Goal: Book appointment/travel/reservation

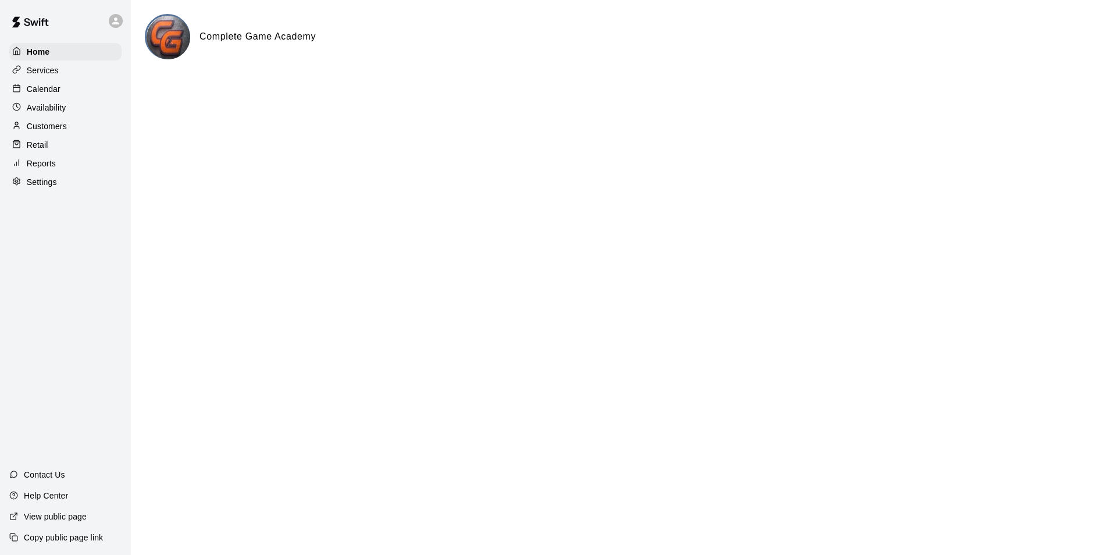
click at [47, 88] on p "Calendar" at bounding box center [44, 89] width 34 height 12
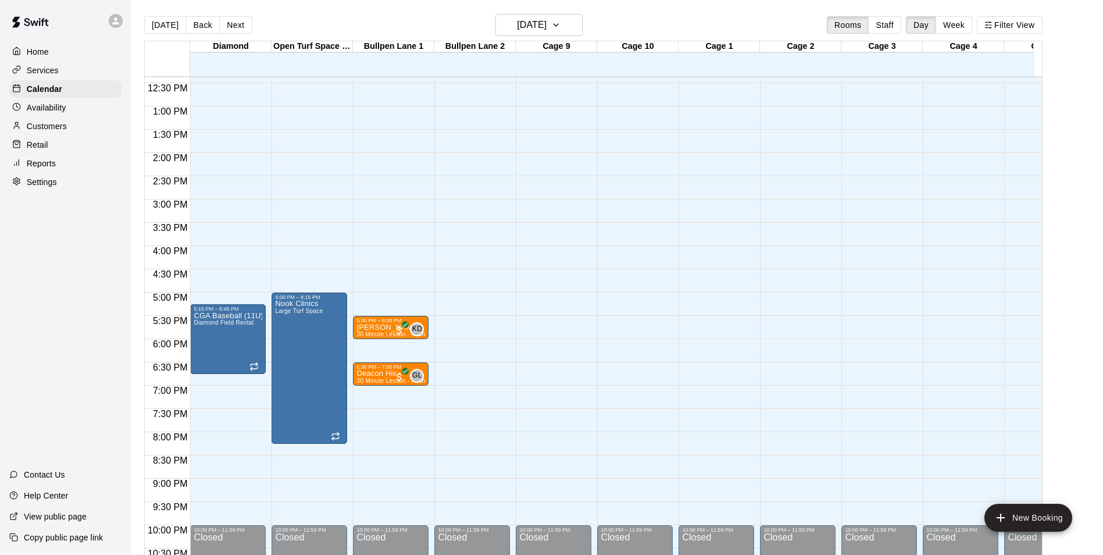
scroll to position [557, 0]
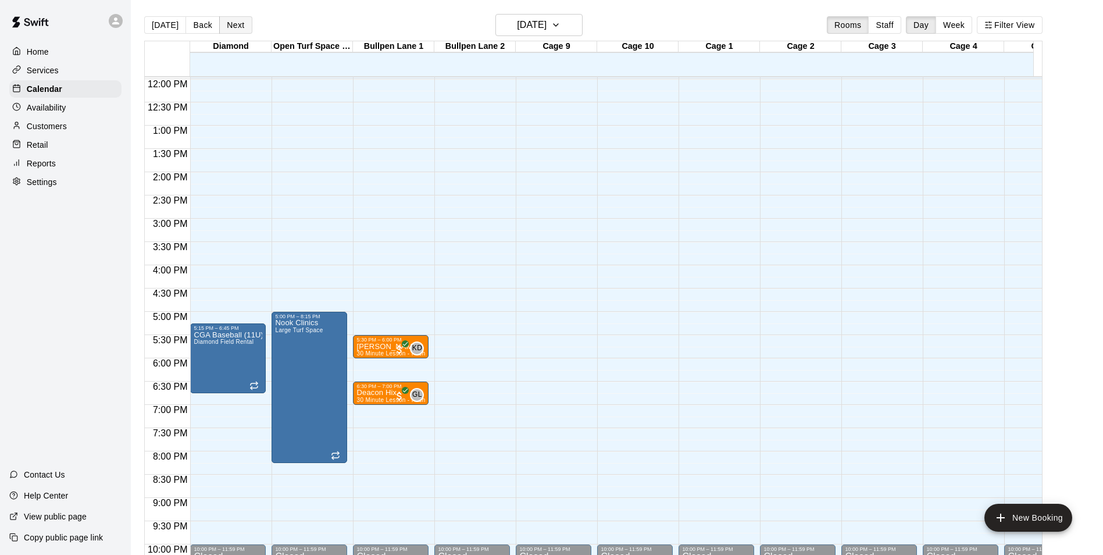
click at [234, 27] on button "Next" at bounding box center [235, 24] width 33 height 17
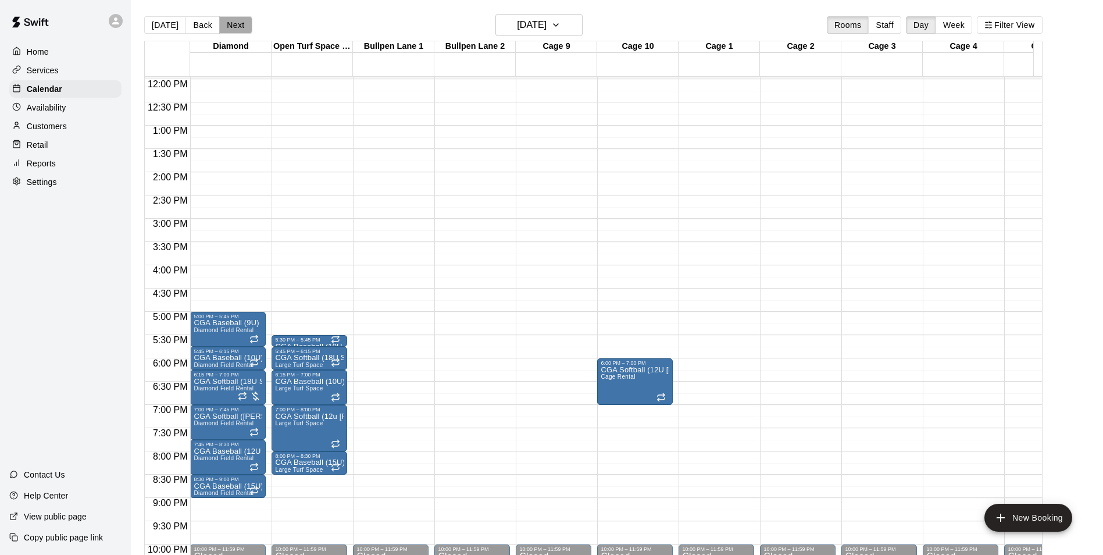
click at [233, 24] on button "Next" at bounding box center [235, 24] width 33 height 17
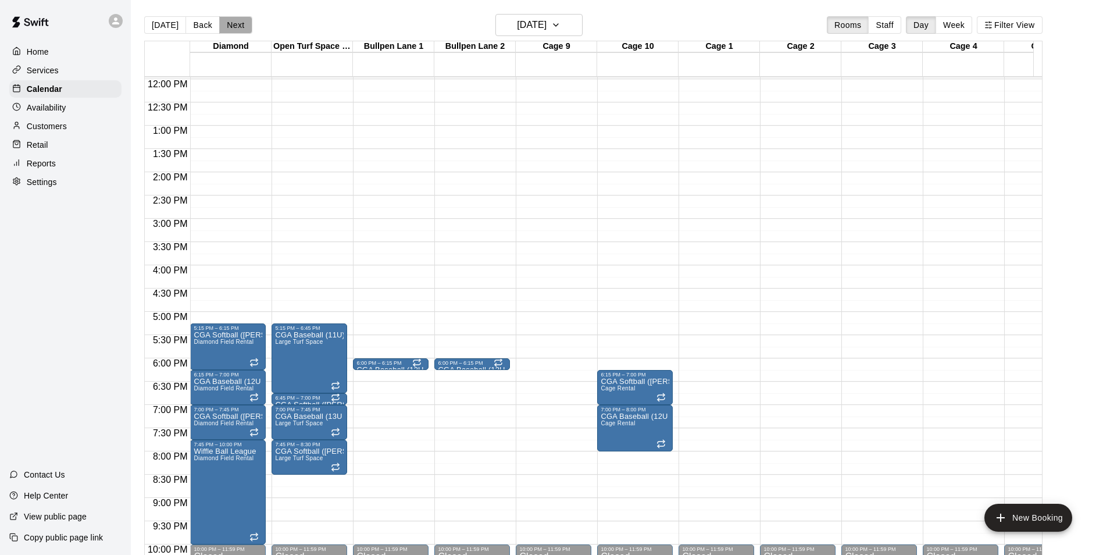
click at [232, 24] on button "Next" at bounding box center [235, 24] width 33 height 17
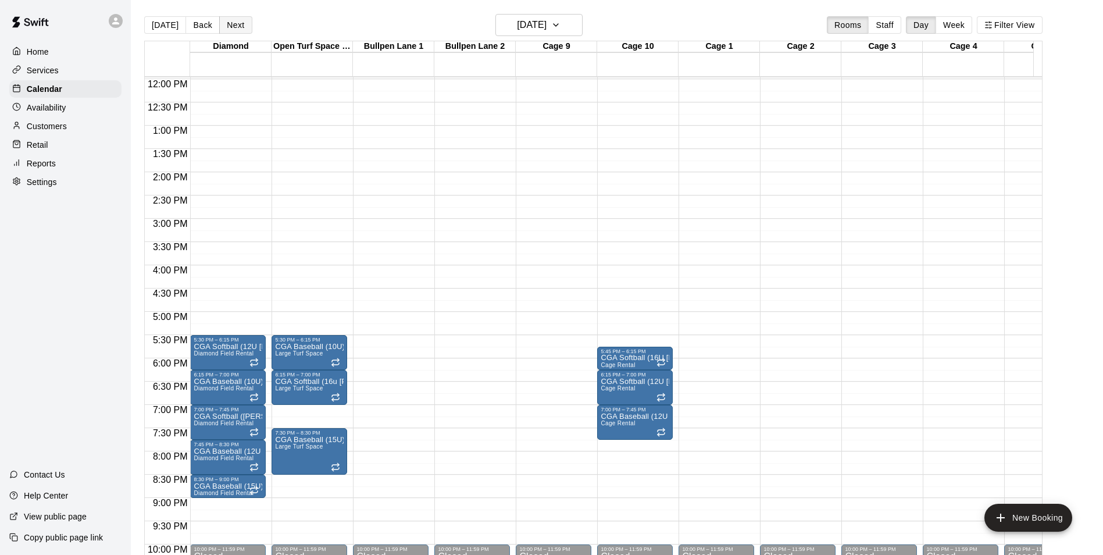
click at [229, 23] on button "Next" at bounding box center [235, 24] width 33 height 17
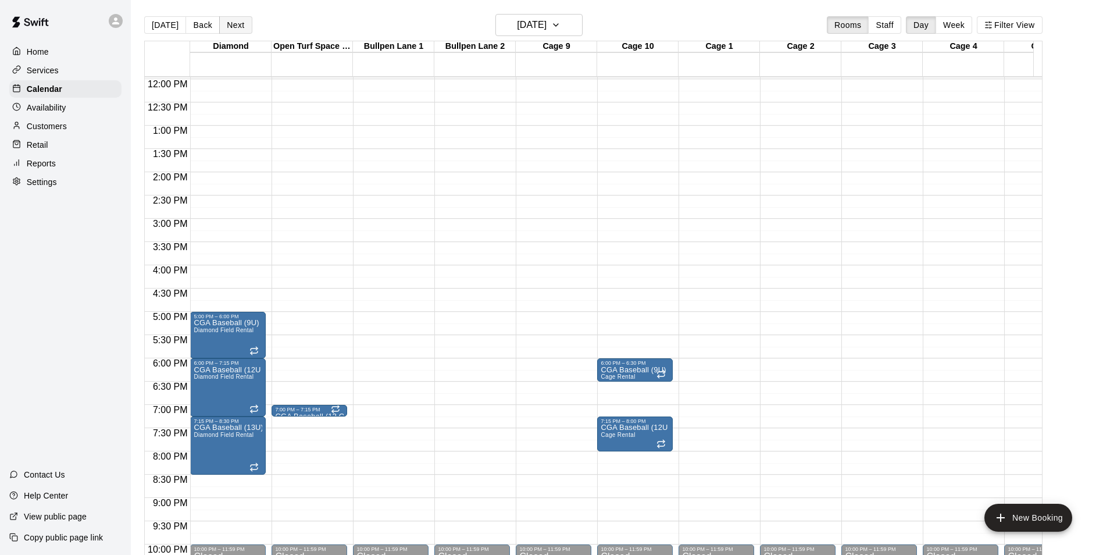
click at [229, 23] on button "Next" at bounding box center [235, 24] width 33 height 17
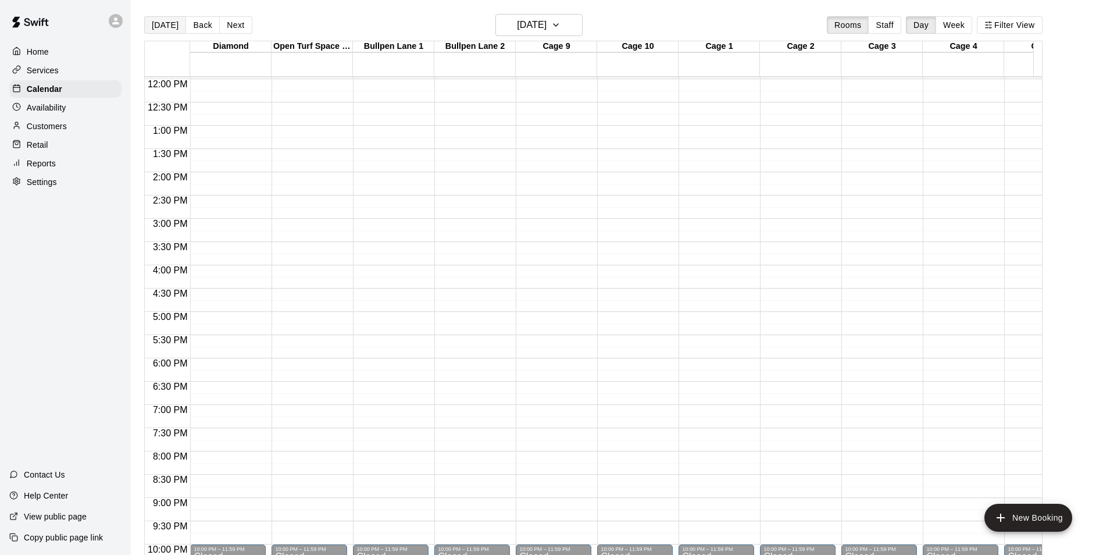
click at [166, 30] on button "[DATE]" at bounding box center [165, 24] width 42 height 17
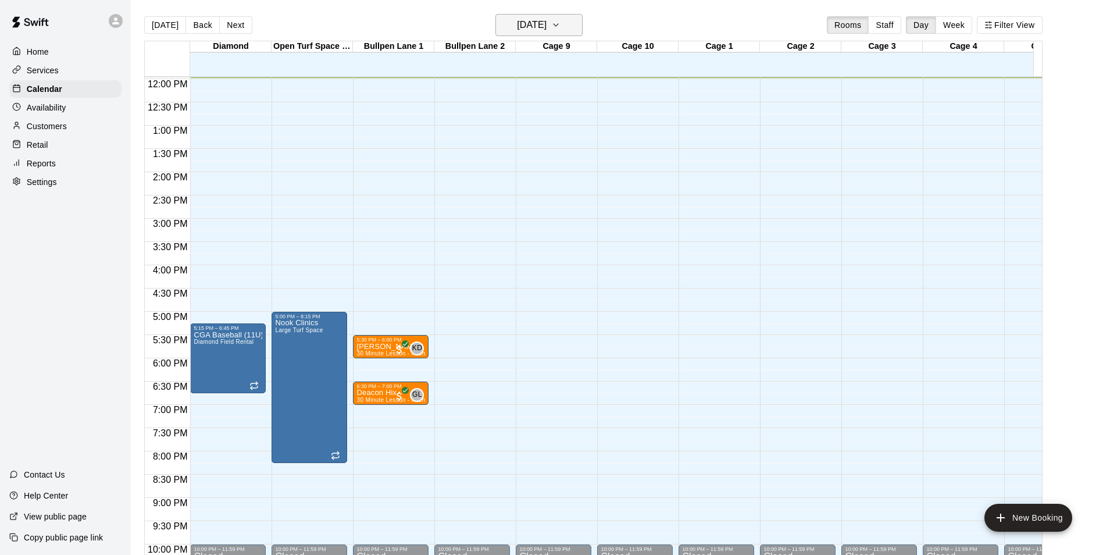
click at [561, 23] on icon "button" at bounding box center [555, 25] width 9 height 14
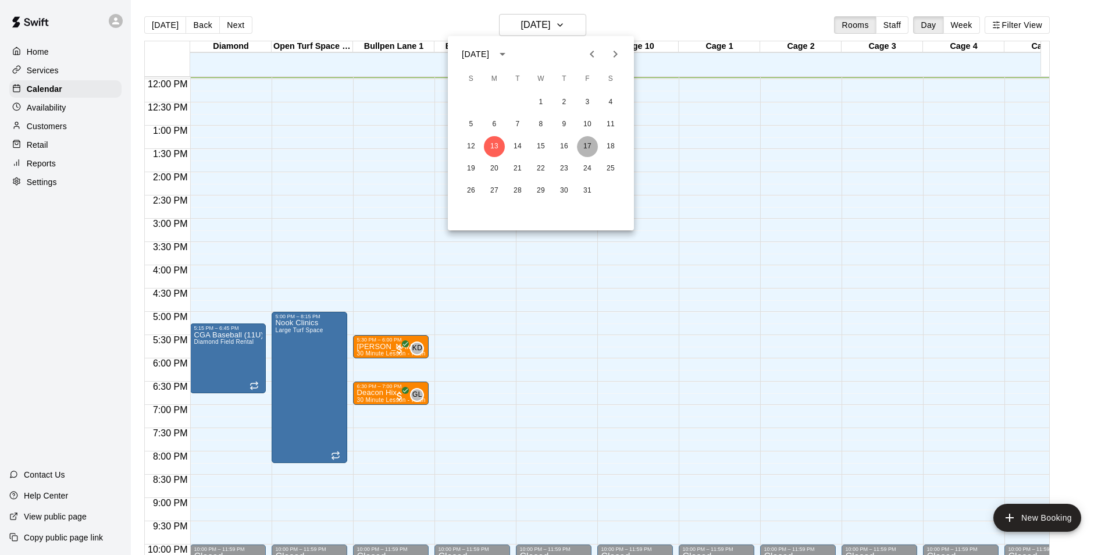
click at [587, 147] on button "17" at bounding box center [587, 146] width 21 height 21
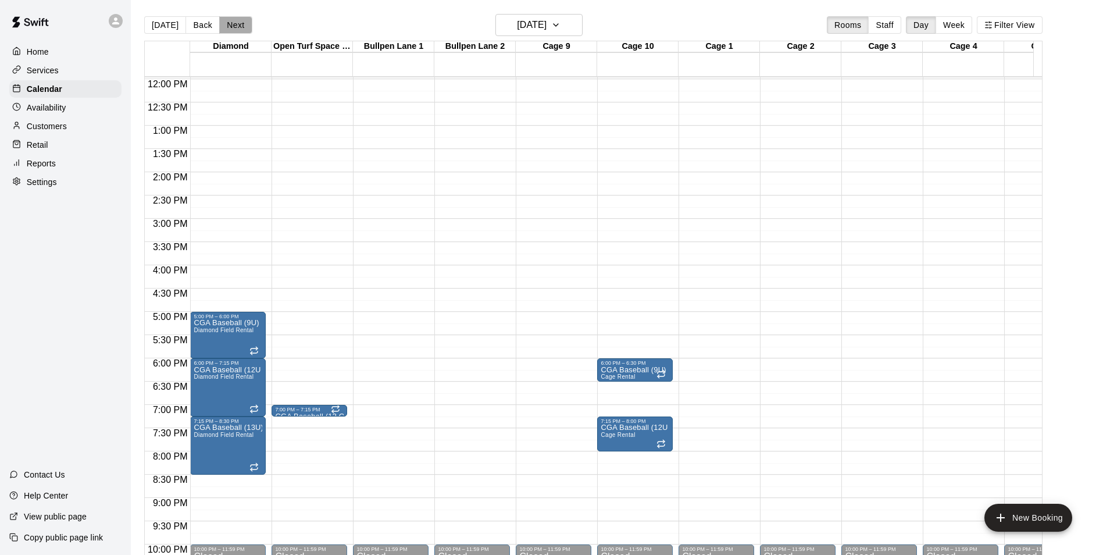
click at [239, 27] on button "Next" at bounding box center [235, 24] width 33 height 17
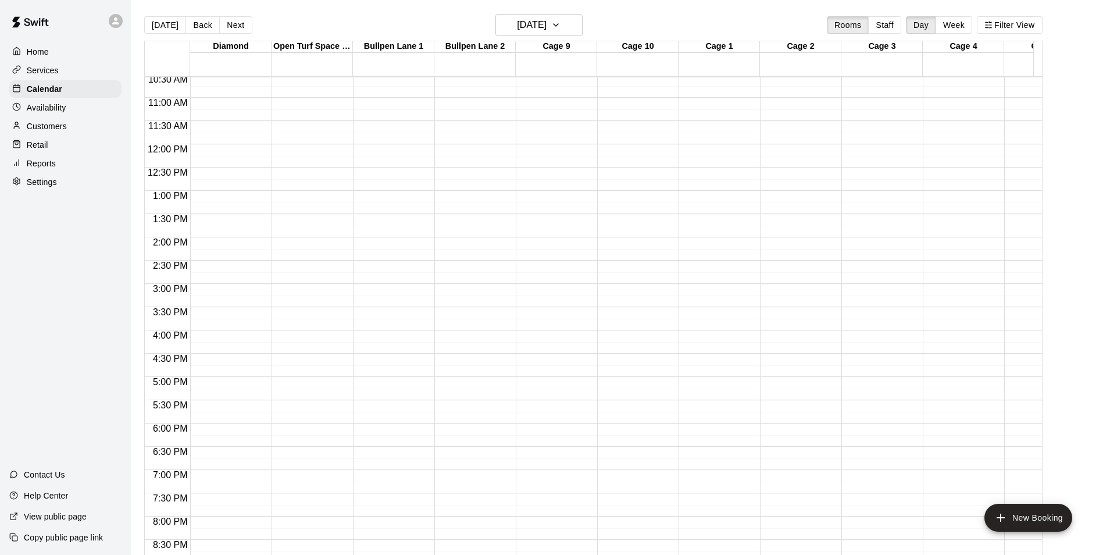
scroll to position [403, 0]
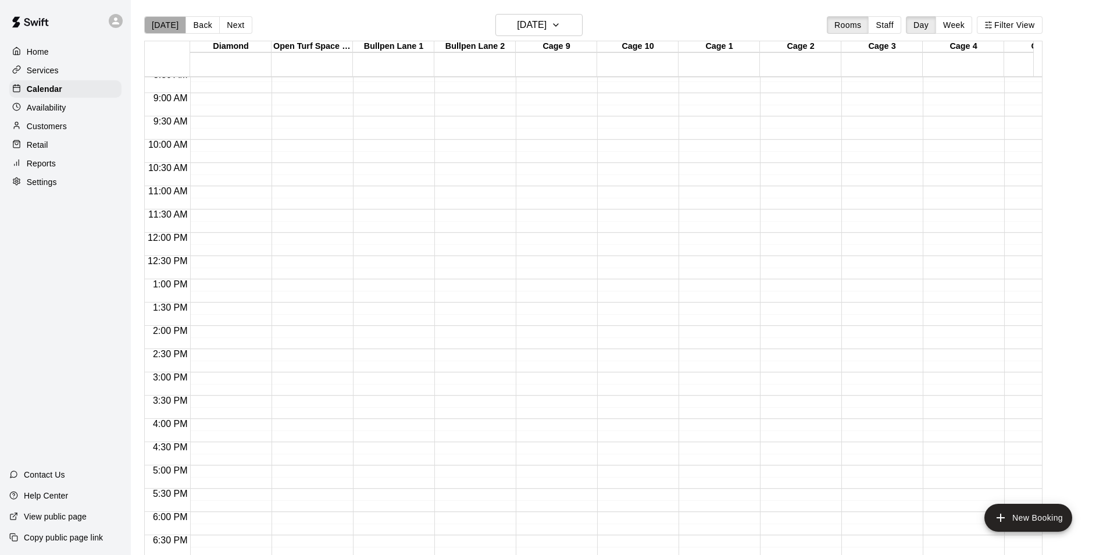
click at [166, 27] on button "[DATE]" at bounding box center [165, 24] width 42 height 17
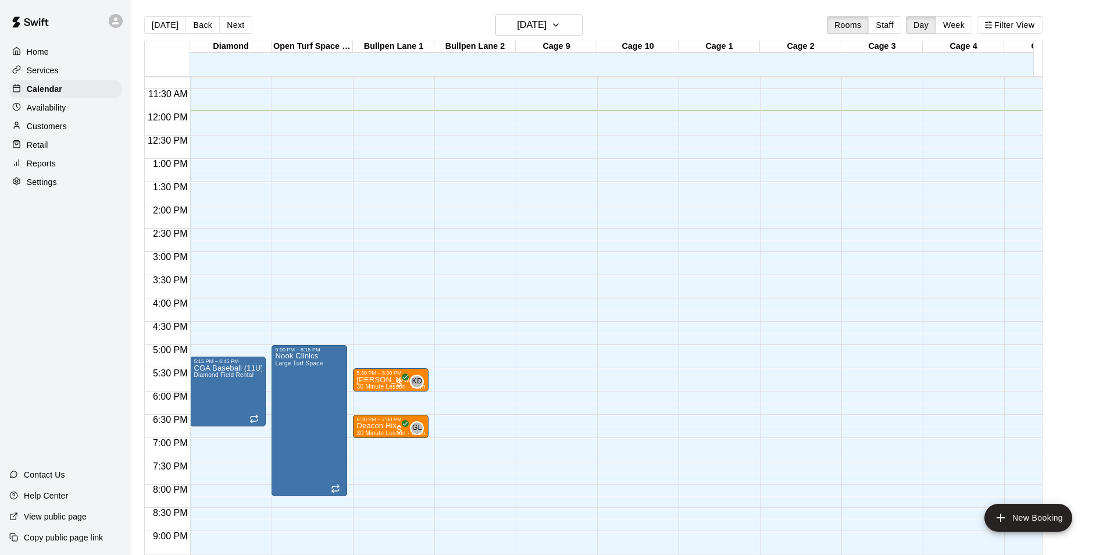
scroll to position [577, 0]
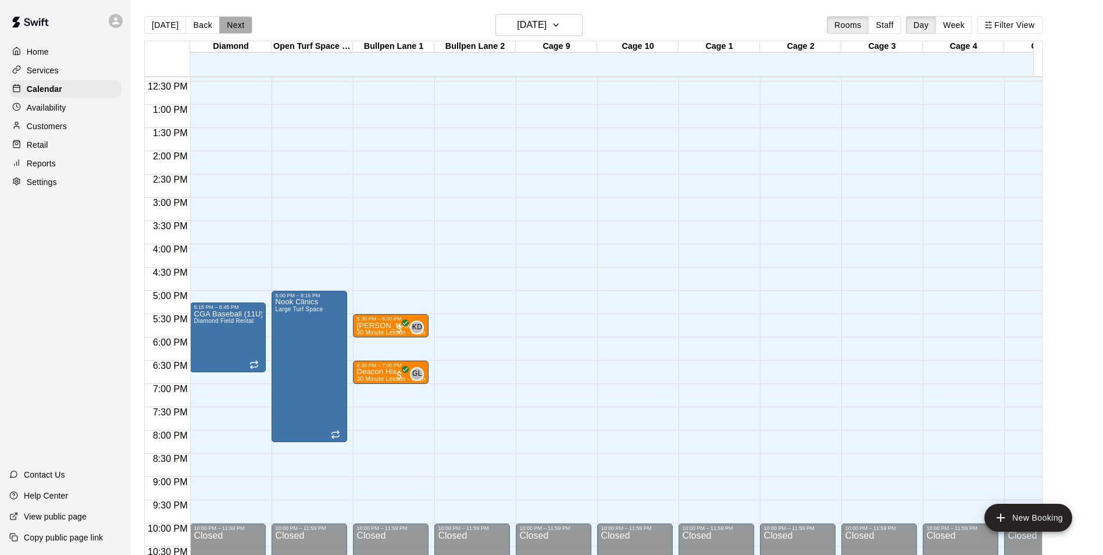
click at [228, 29] on button "Next" at bounding box center [235, 24] width 33 height 17
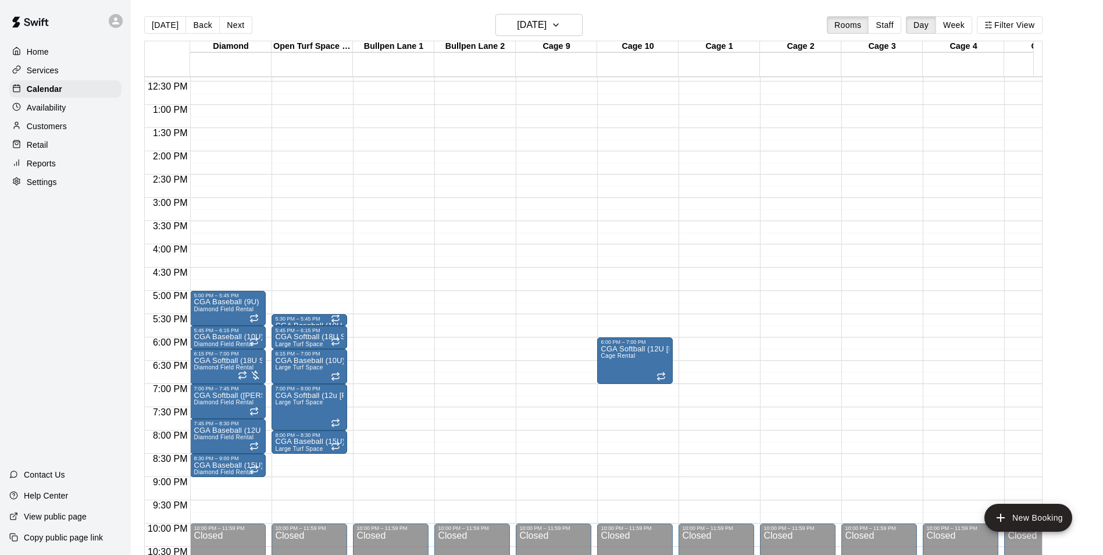
scroll to position [636, 0]
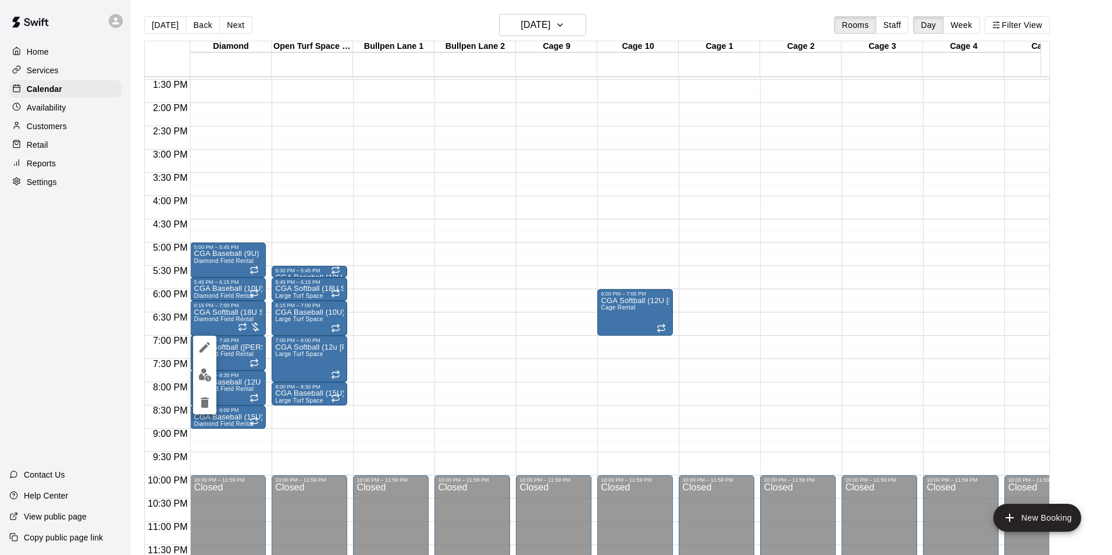
click at [576, 27] on div at bounding box center [556, 277] width 1112 height 555
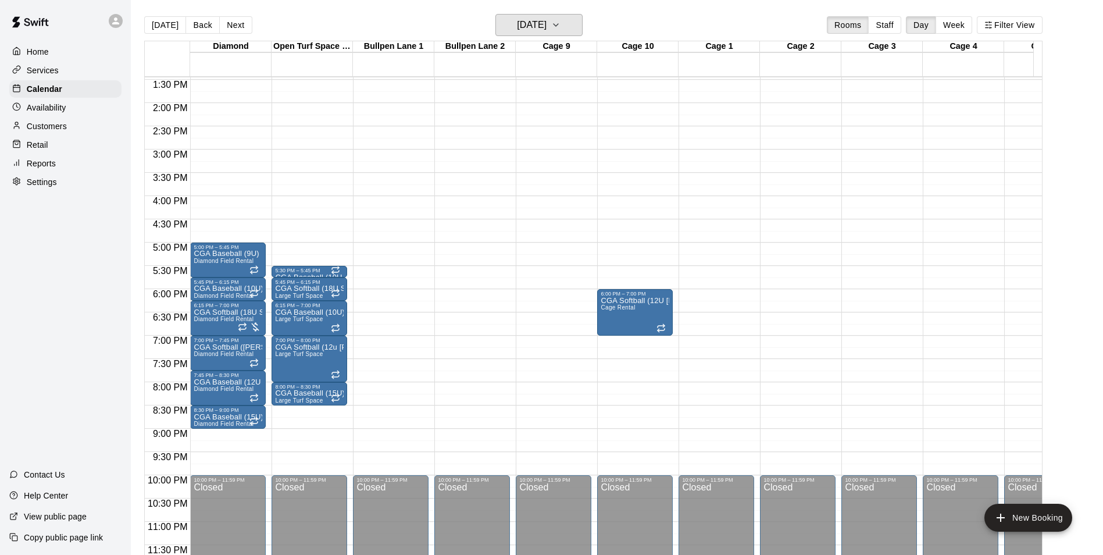
click at [561, 27] on icon "button" at bounding box center [555, 25] width 9 height 14
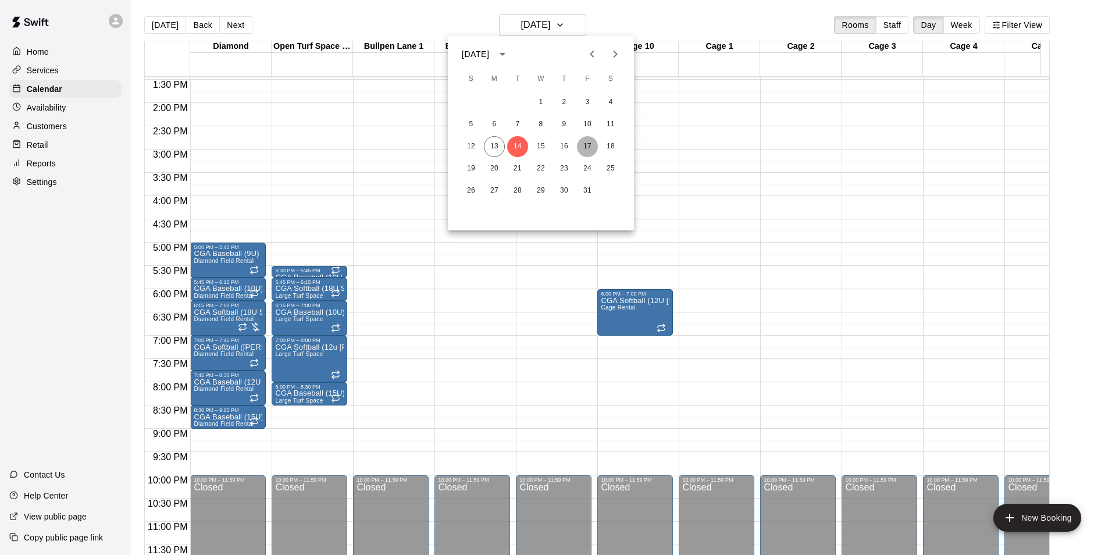
click at [588, 147] on button "17" at bounding box center [587, 146] width 21 height 21
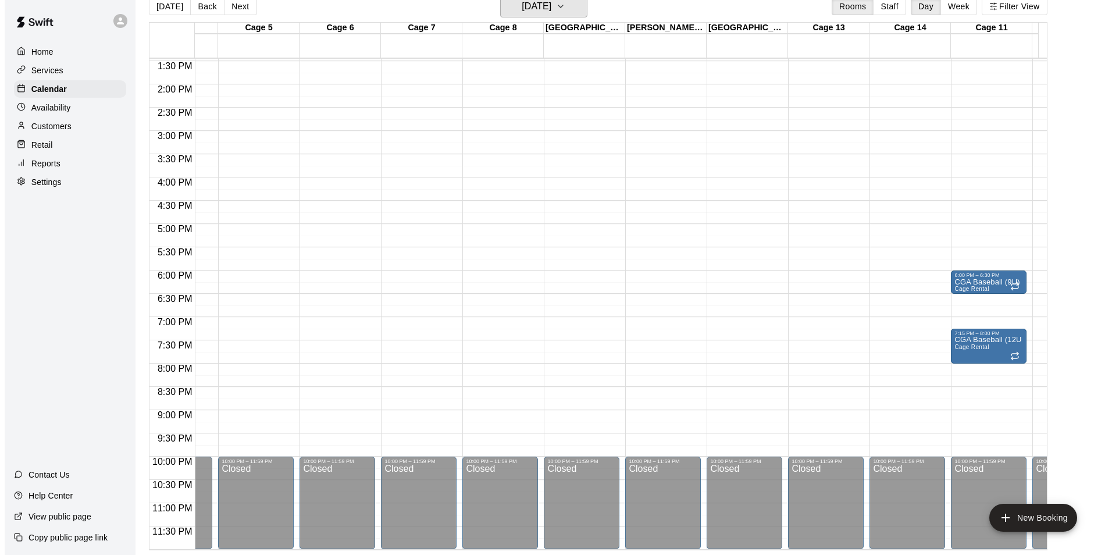
scroll to position [0, 859]
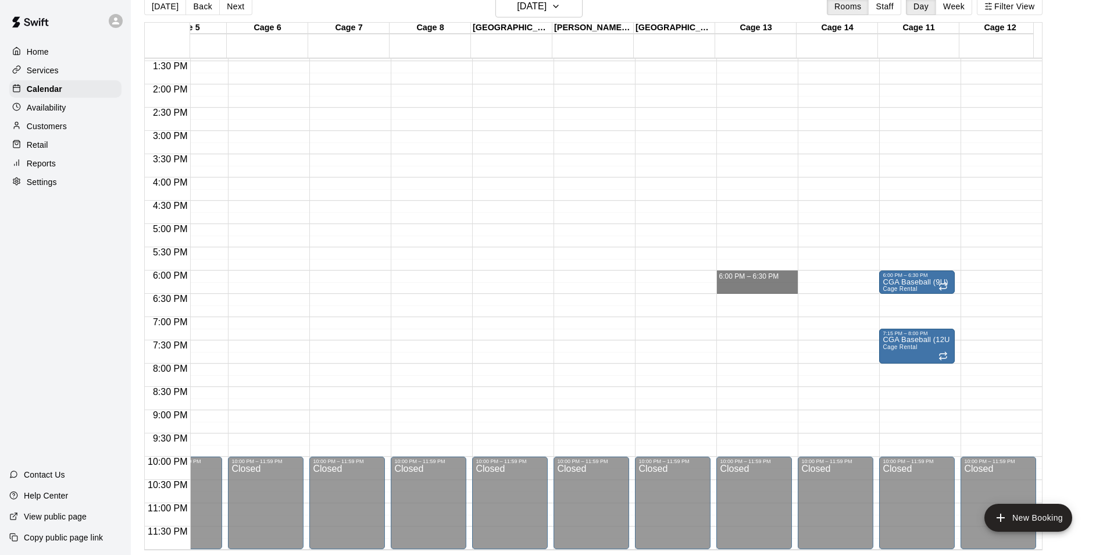
drag, startPoint x: 737, startPoint y: 264, endPoint x: 837, endPoint y: 283, distance: 101.3
click at [837, 283] on div "12:00 AM 12:30 AM 1:00 AM 1:30 AM 2:00 AM 2:30 AM 3:00 AM 3:30 AM 4:00 AM 4:30 …" at bounding box center [593, 304] width 897 height 492
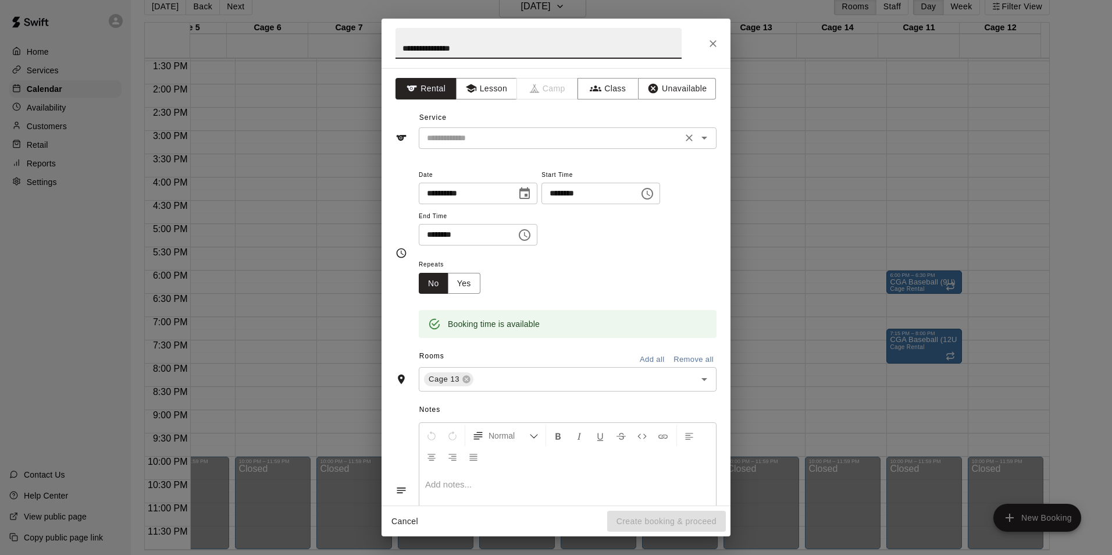
drag, startPoint x: 698, startPoint y: 138, endPoint x: 697, endPoint y: 146, distance: 7.6
click at [697, 146] on div at bounding box center [696, 138] width 30 height 16
type input "**********"
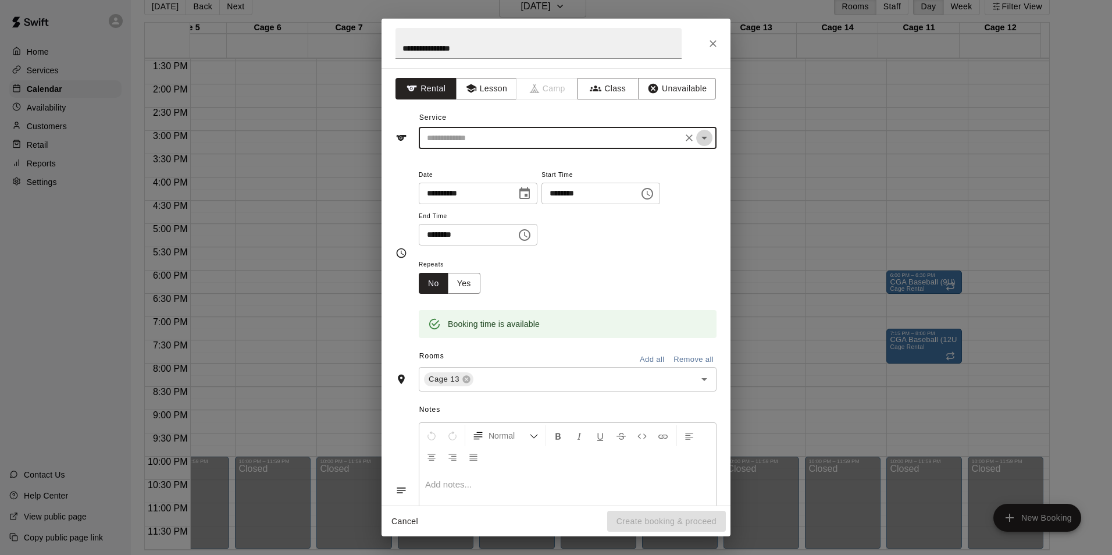
click at [699, 137] on icon "Open" at bounding box center [704, 138] width 14 height 14
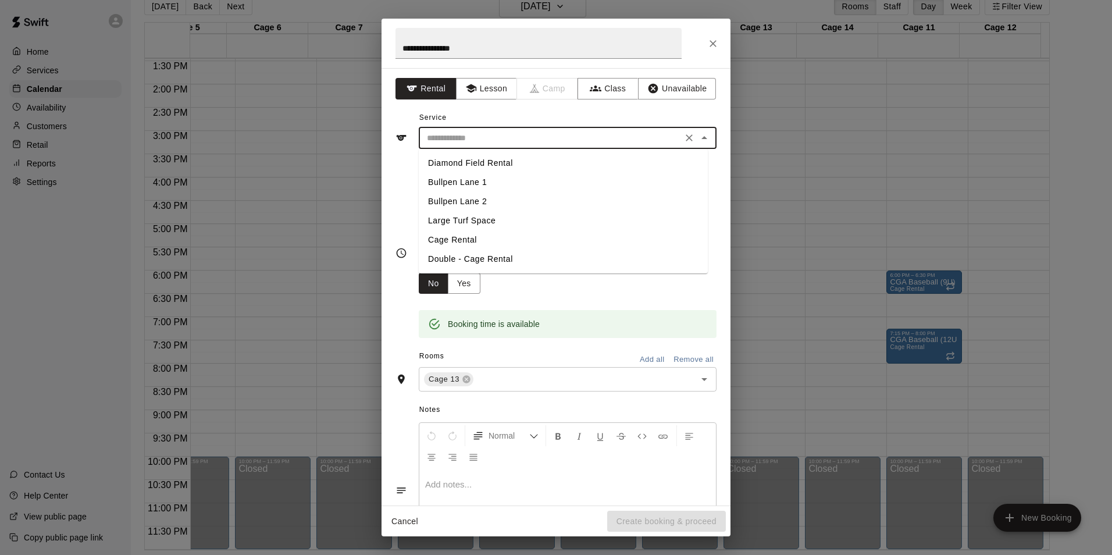
click at [489, 257] on li "Double - Cage Rental" at bounding box center [563, 258] width 289 height 19
type input "**********"
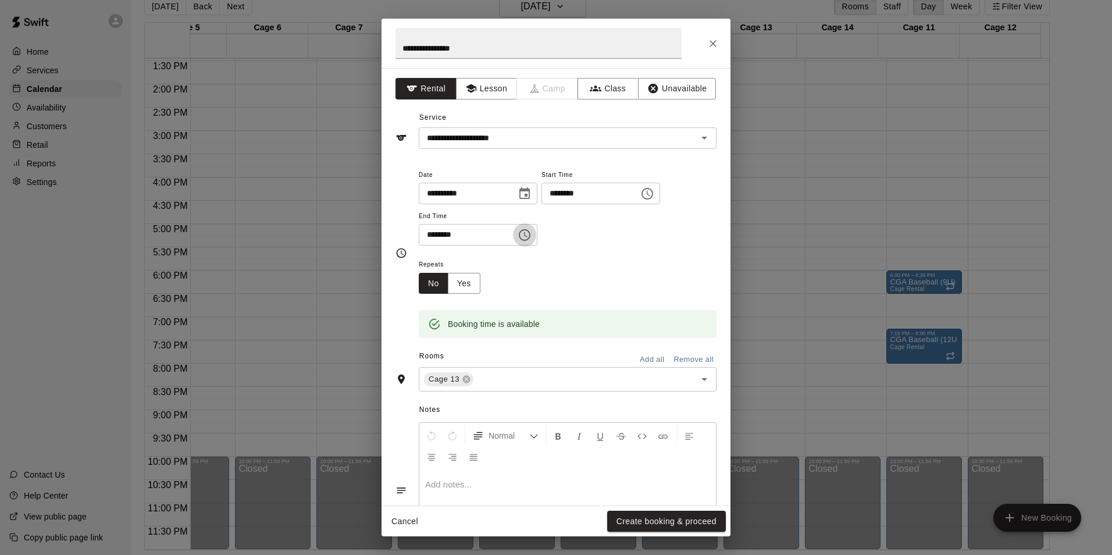
click at [532, 238] on icon "Choose time, selected time is 6:30 PM" at bounding box center [525, 235] width 14 height 14
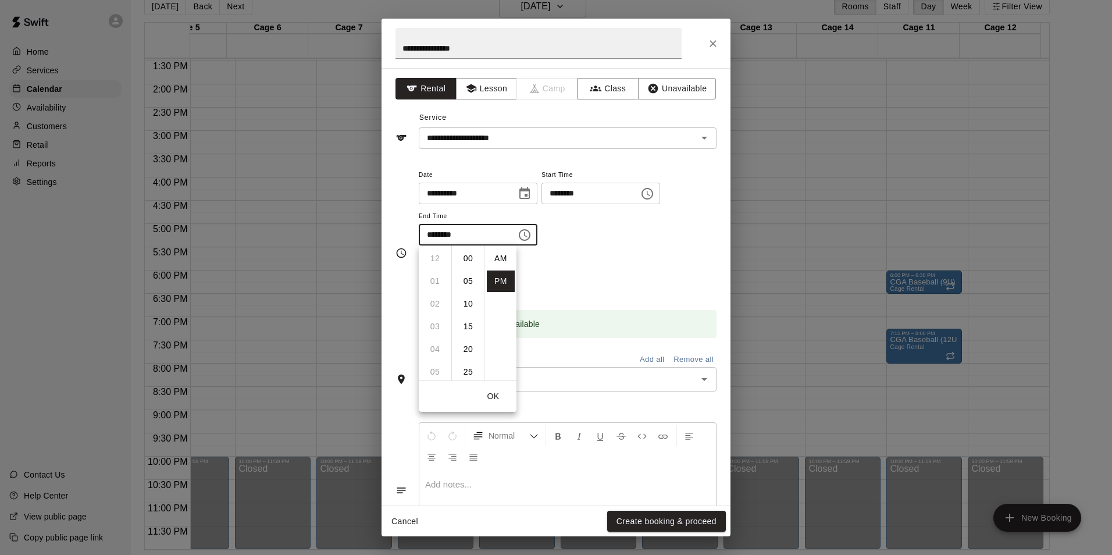
scroll to position [21, 0]
click at [435, 284] on li "07" at bounding box center [435, 281] width 28 height 22
click at [470, 261] on li "00" at bounding box center [468, 259] width 28 height 22
type input "********"
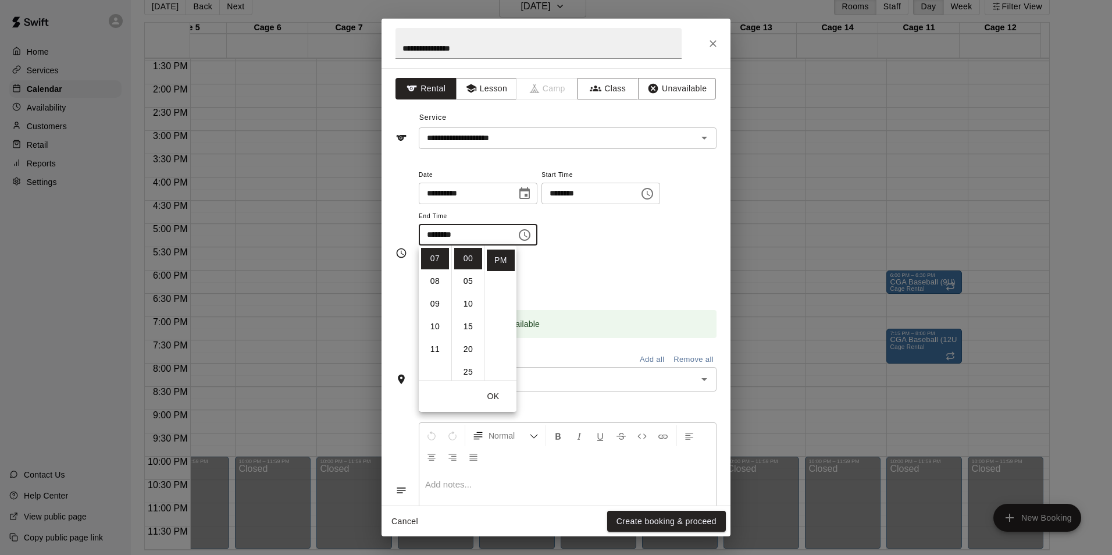
click at [629, 256] on div "**********" at bounding box center [568, 212] width 298 height 90
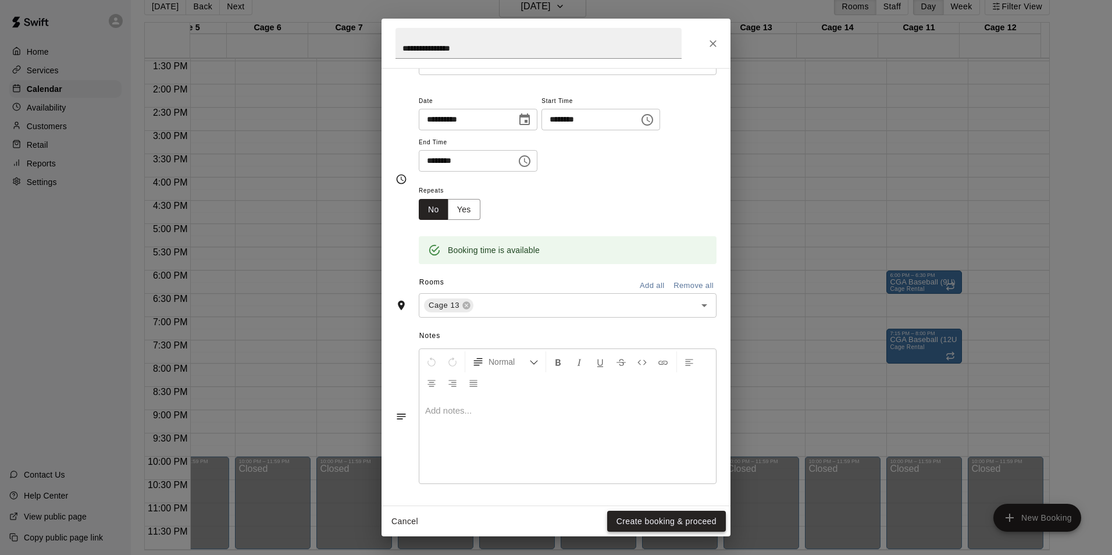
click at [658, 516] on button "Create booking & proceed" at bounding box center [666, 522] width 119 height 22
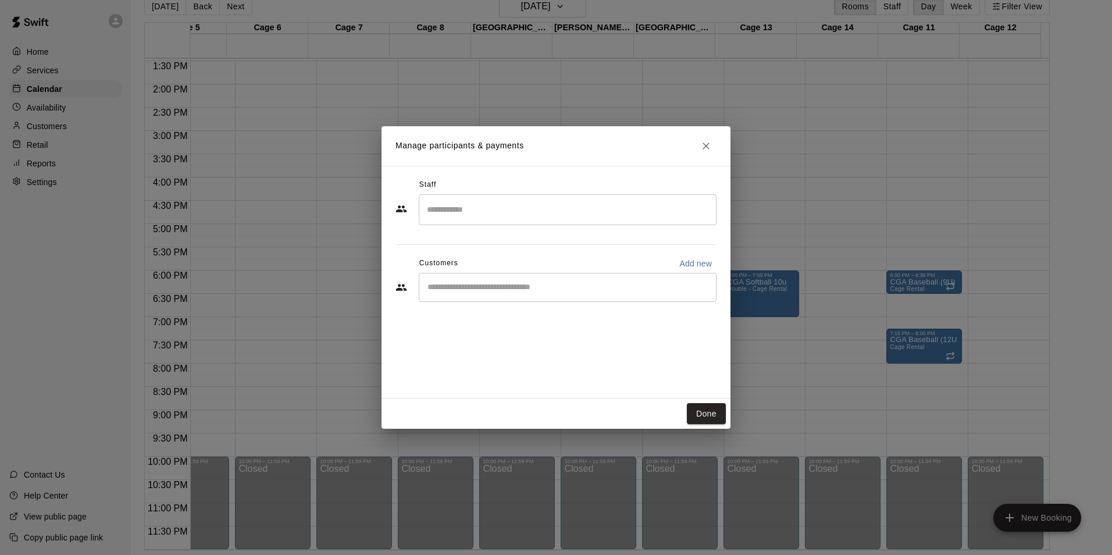
click at [548, 209] on input "Search staff" at bounding box center [567, 209] width 287 height 20
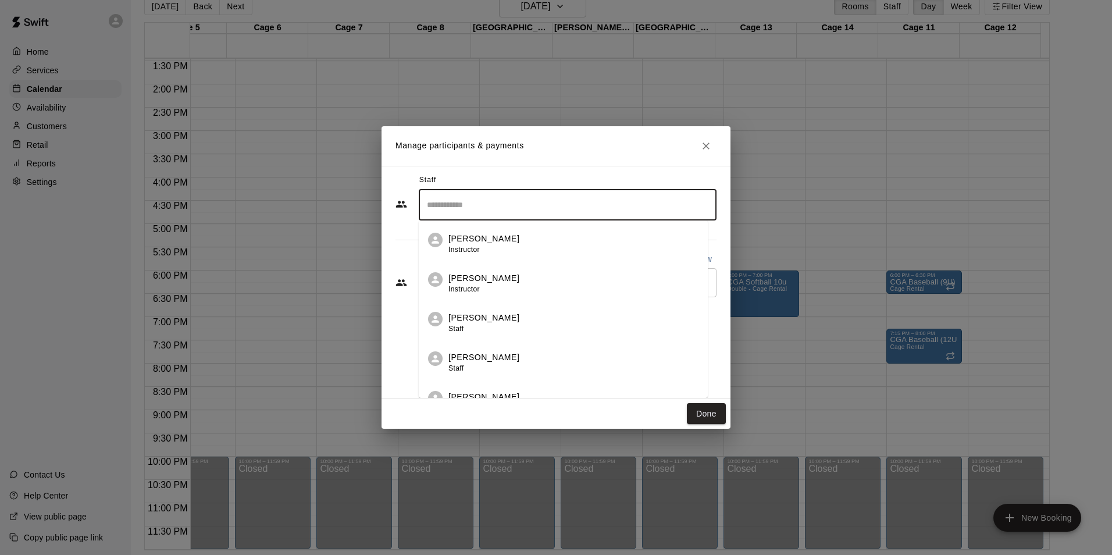
click at [531, 205] on input "Search staff" at bounding box center [567, 205] width 287 height 20
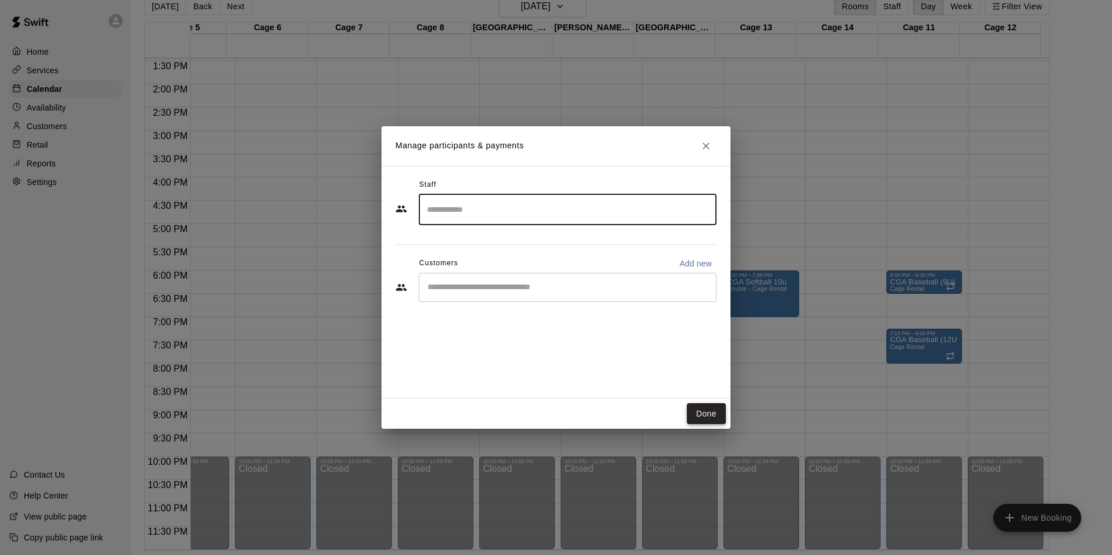
click at [707, 413] on button "Done" at bounding box center [706, 414] width 39 height 22
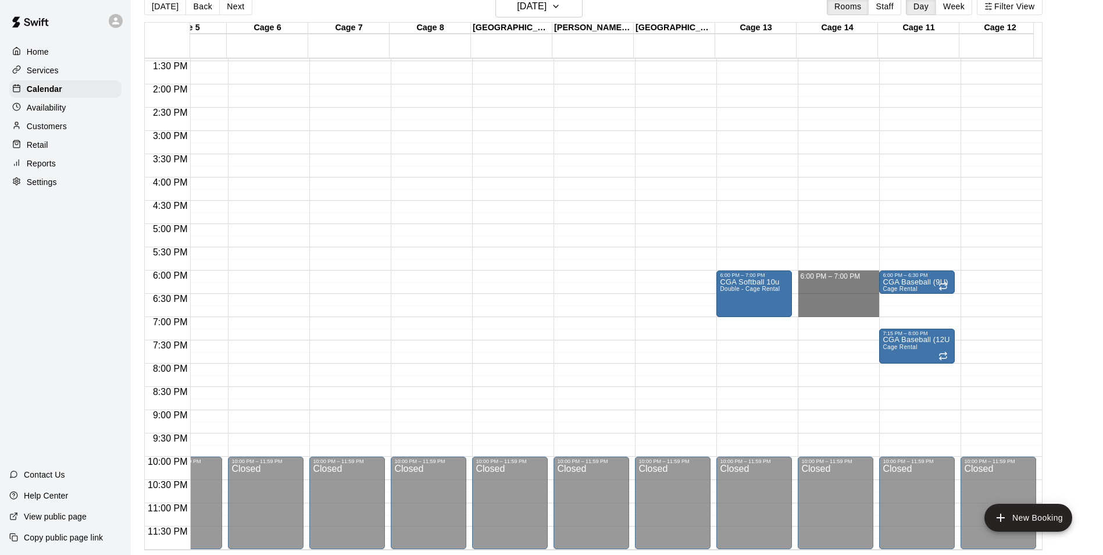
drag, startPoint x: 820, startPoint y: 264, endPoint x: 814, endPoint y: 304, distance: 40.1
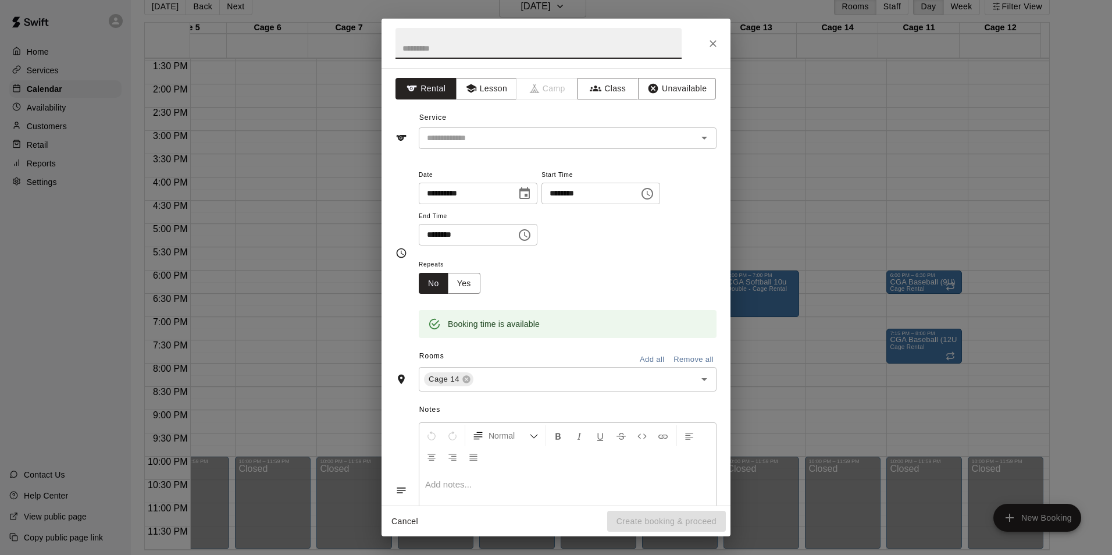
click at [525, 52] on input "text" at bounding box center [538, 43] width 286 height 31
click at [697, 135] on icon "Open" at bounding box center [704, 138] width 14 height 14
type input "**********"
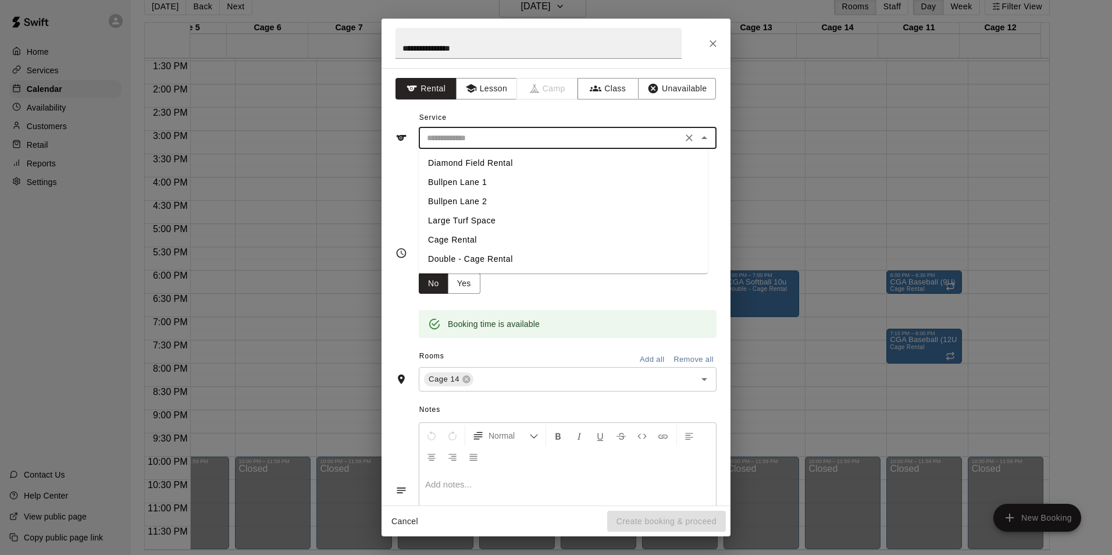
click at [475, 240] on li "Cage Rental" at bounding box center [563, 239] width 289 height 19
type input "**********"
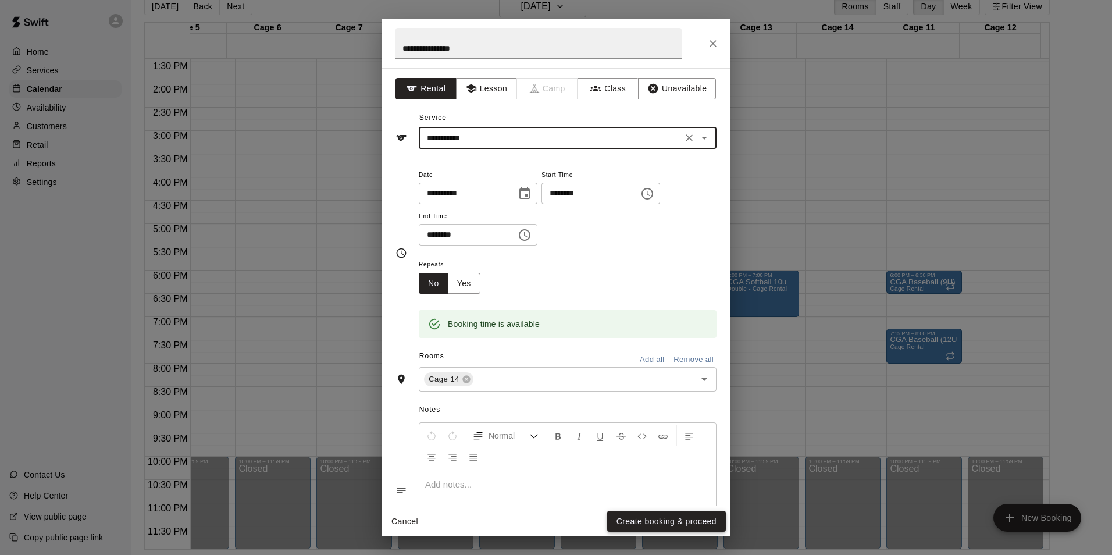
click at [647, 523] on button "Create booking & proceed" at bounding box center [666, 522] width 119 height 22
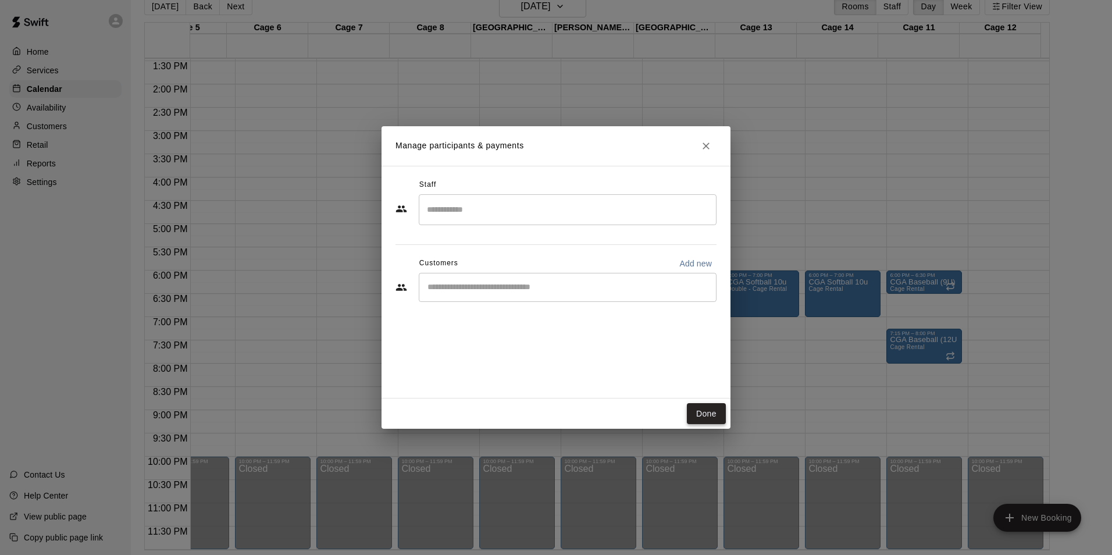
click at [712, 407] on button "Done" at bounding box center [706, 414] width 39 height 22
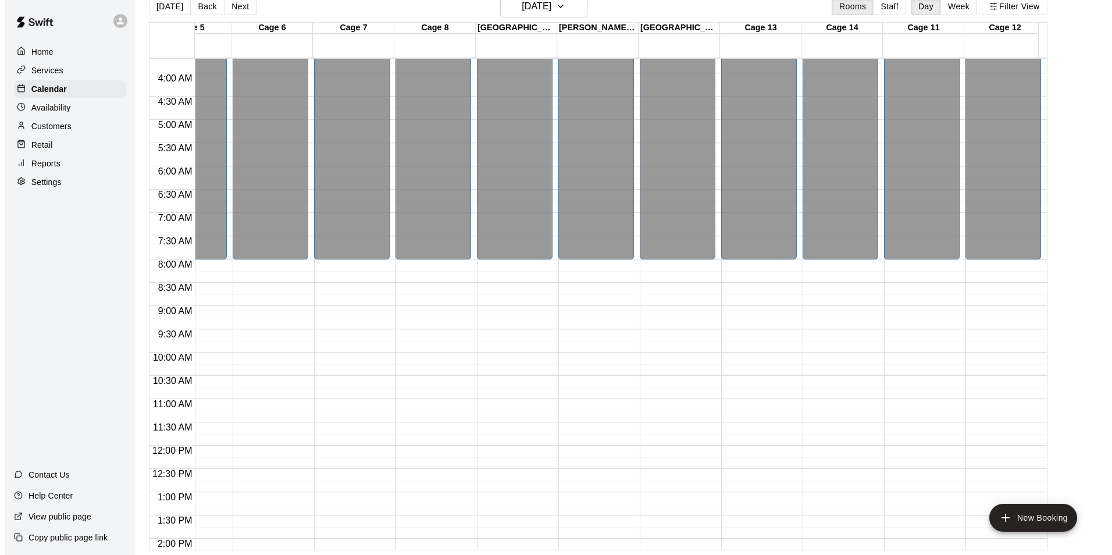
scroll to position [170, 859]
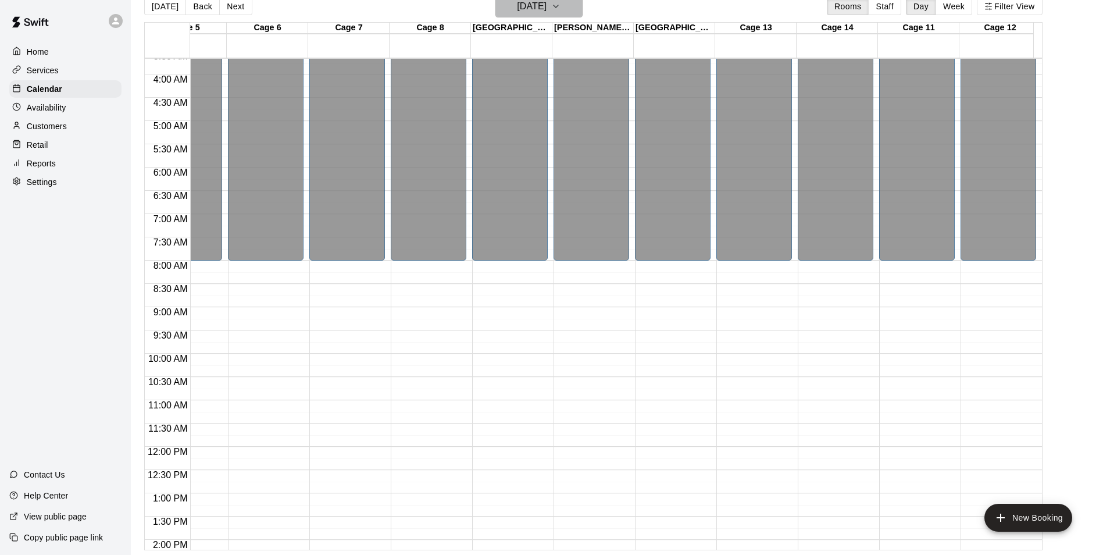
click at [561, 3] on icon "button" at bounding box center [555, 6] width 9 height 14
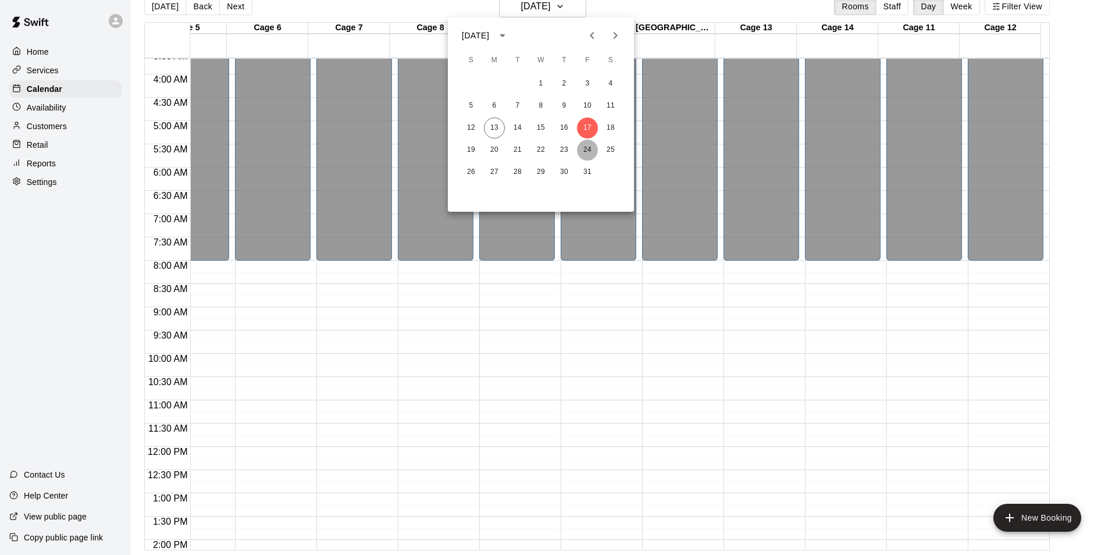
click at [591, 154] on button "24" at bounding box center [587, 150] width 21 height 21
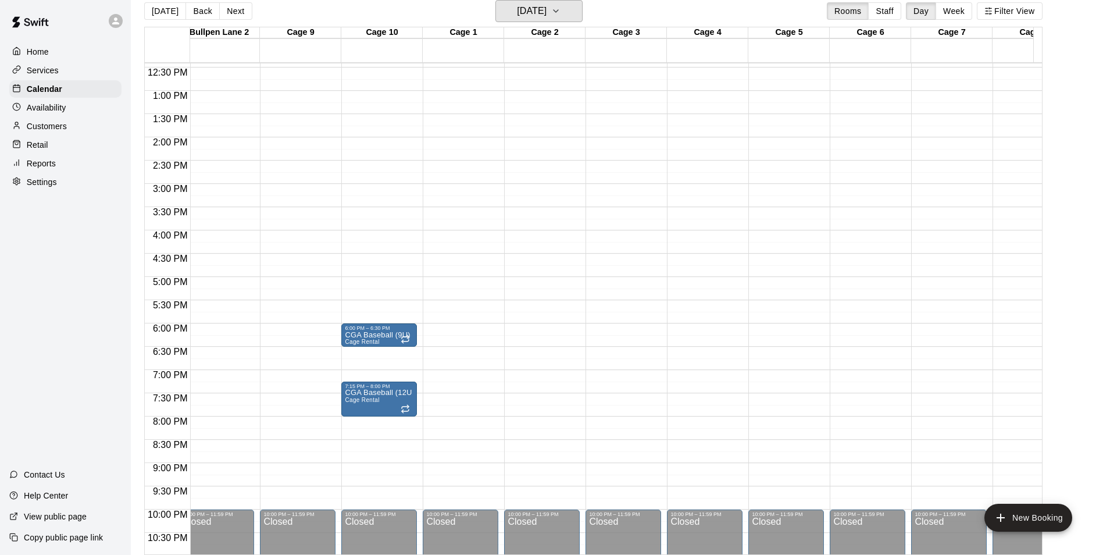
scroll to position [0, 234]
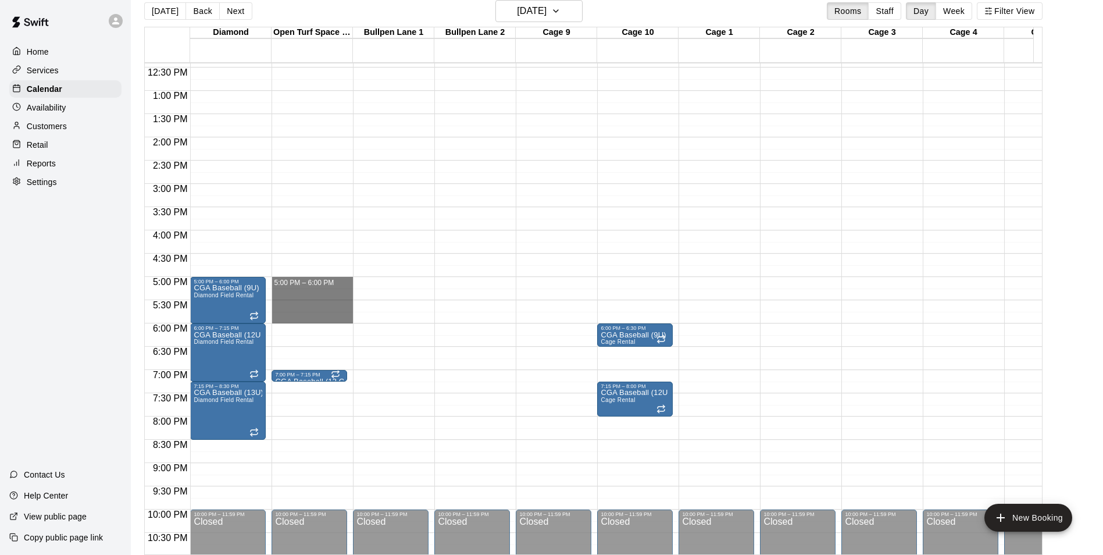
drag, startPoint x: 317, startPoint y: 285, endPoint x: 313, endPoint y: 322, distance: 37.4
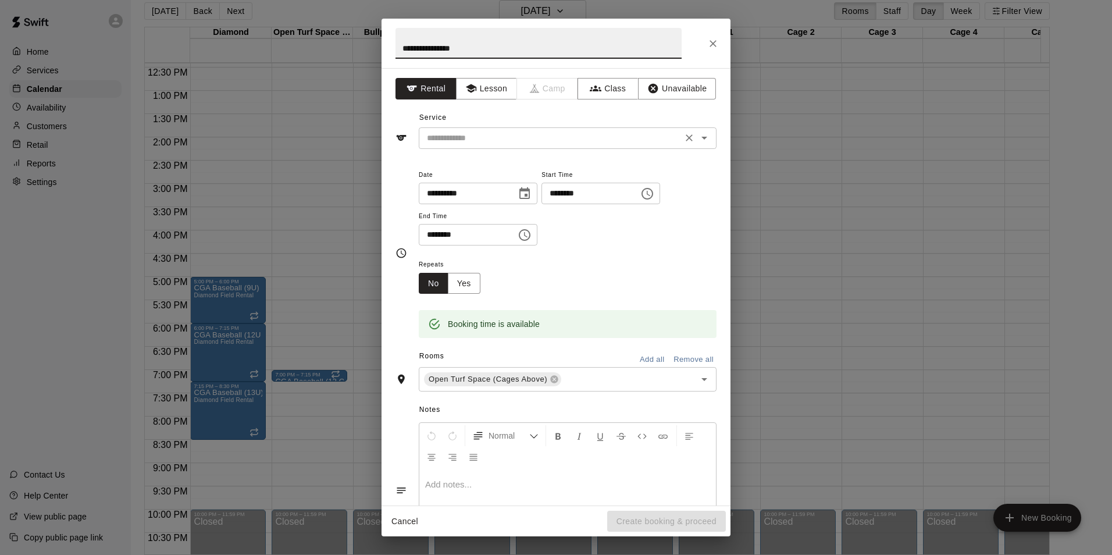
click at [683, 138] on icon "Clear" at bounding box center [689, 138] width 12 height 12
type input "**********"
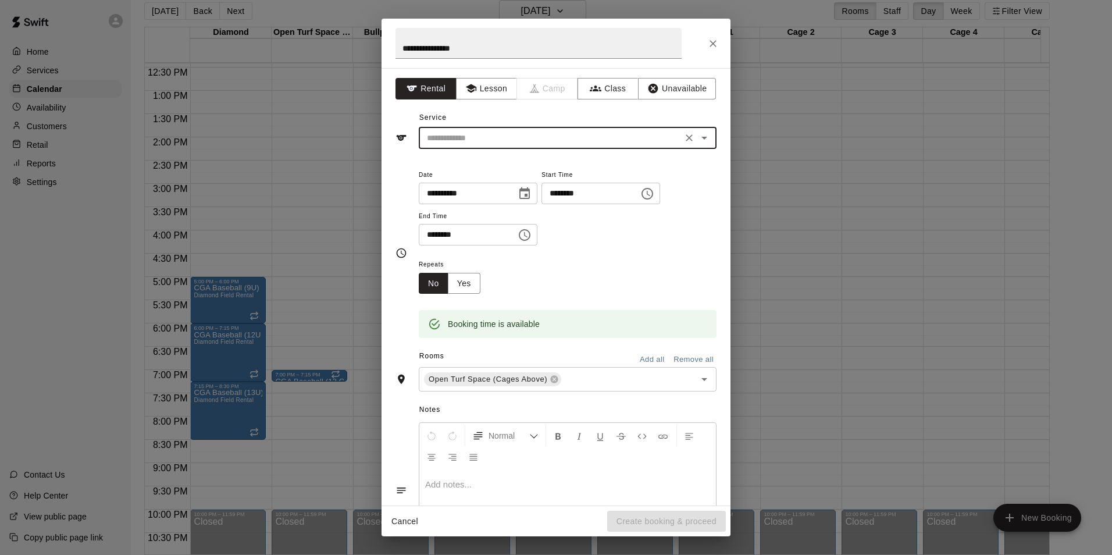
click at [703, 135] on button "Open" at bounding box center [704, 138] width 16 height 16
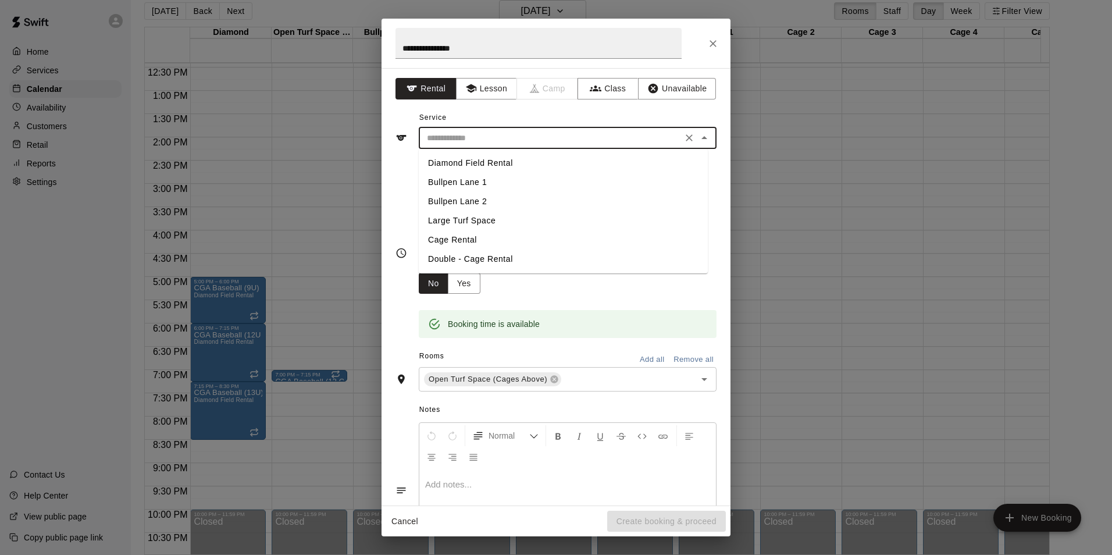
click at [482, 219] on li "Large Turf Space" at bounding box center [563, 220] width 289 height 19
type input "**********"
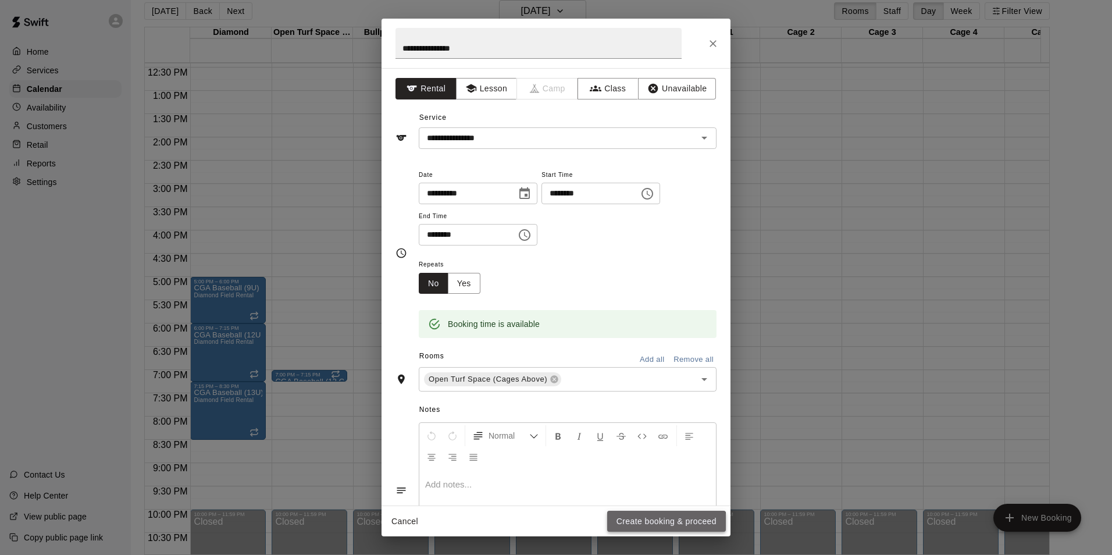
click at [645, 523] on button "Create booking & proceed" at bounding box center [666, 522] width 119 height 22
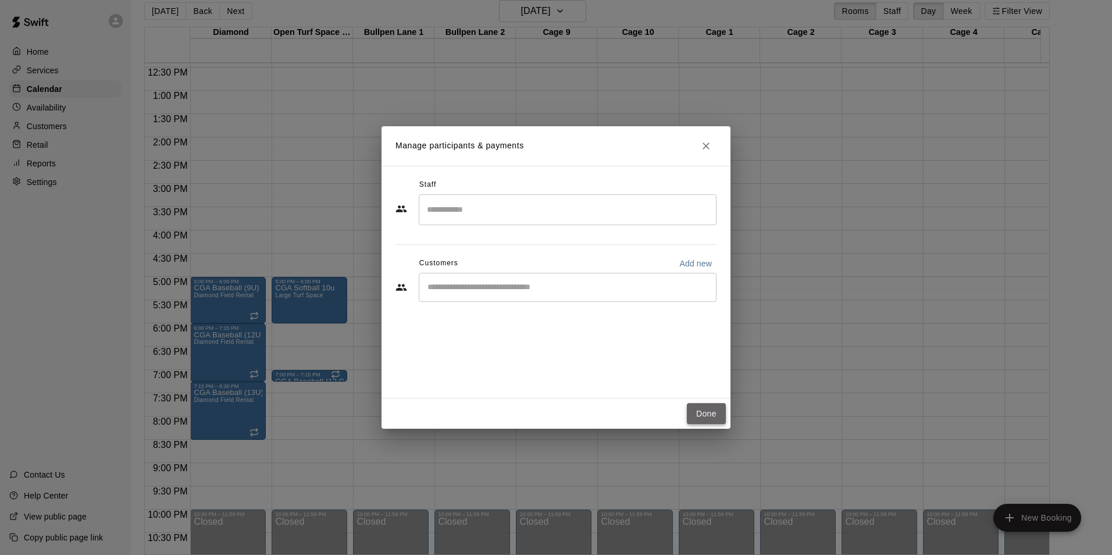
click at [702, 413] on button "Done" at bounding box center [706, 414] width 39 height 22
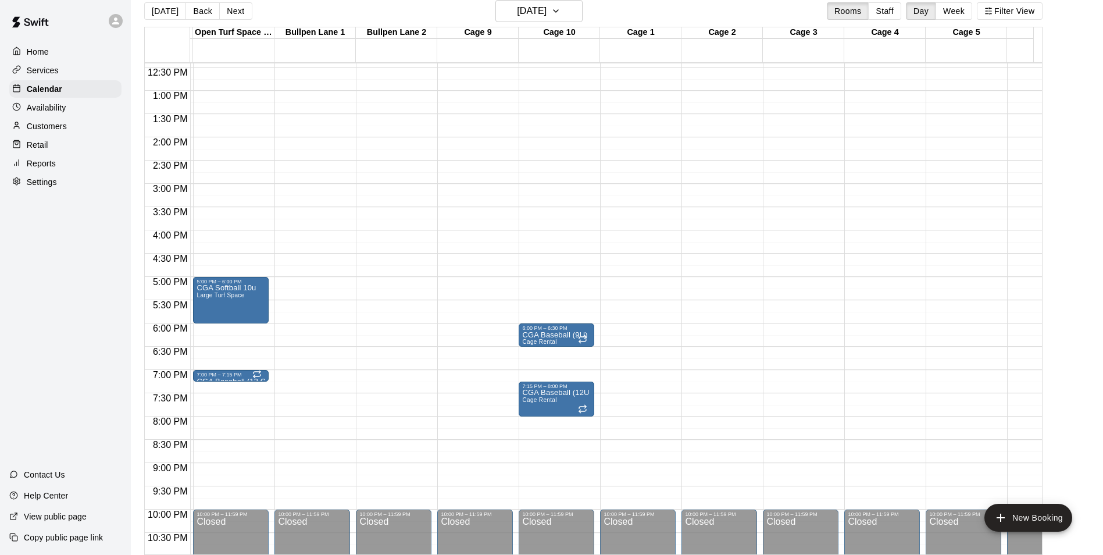
scroll to position [0, 100]
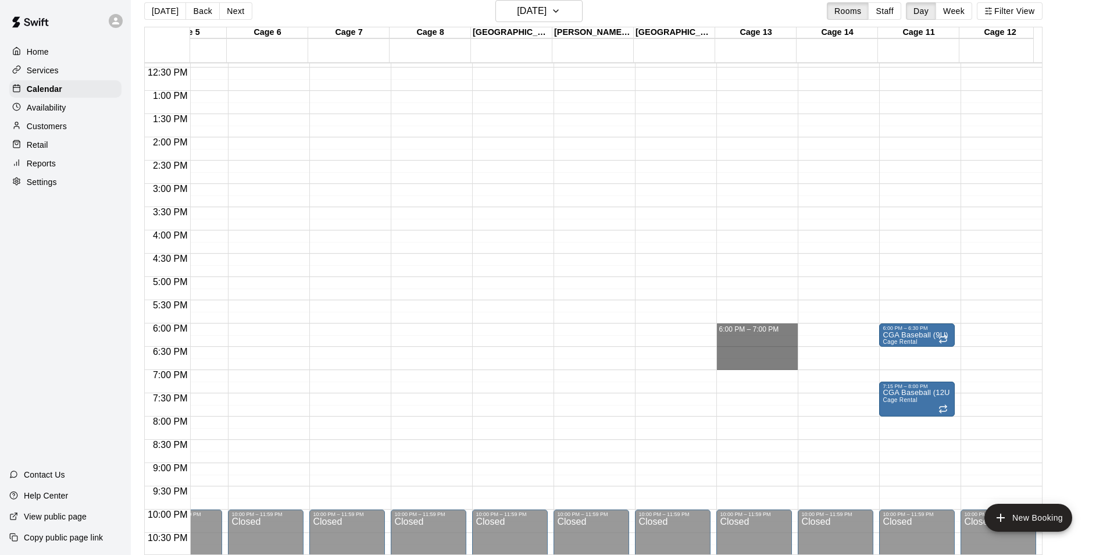
drag, startPoint x: 755, startPoint y: 328, endPoint x: 754, endPoint y: 369, distance: 40.7
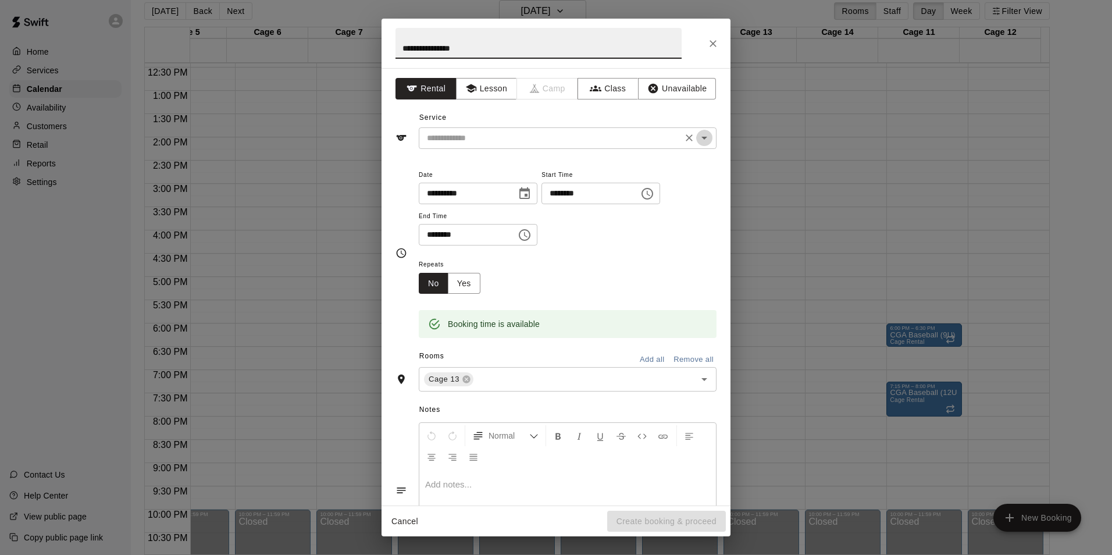
click at [698, 135] on icon "Open" at bounding box center [704, 138] width 14 height 14
type input "**********"
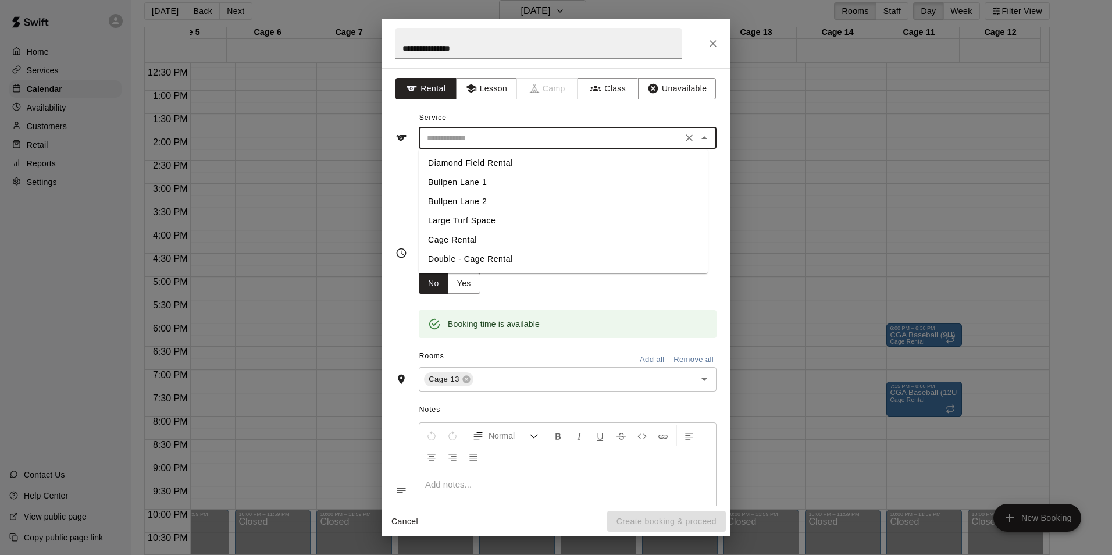
click at [490, 241] on li "Cage Rental" at bounding box center [563, 239] width 289 height 19
type input "**********"
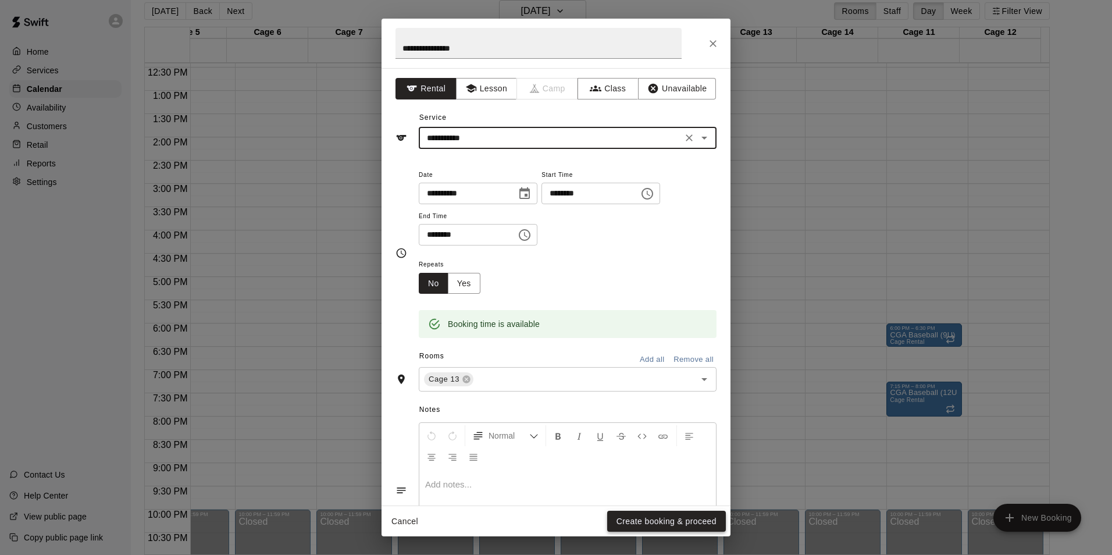
click at [668, 523] on button "Create booking & proceed" at bounding box center [666, 522] width 119 height 22
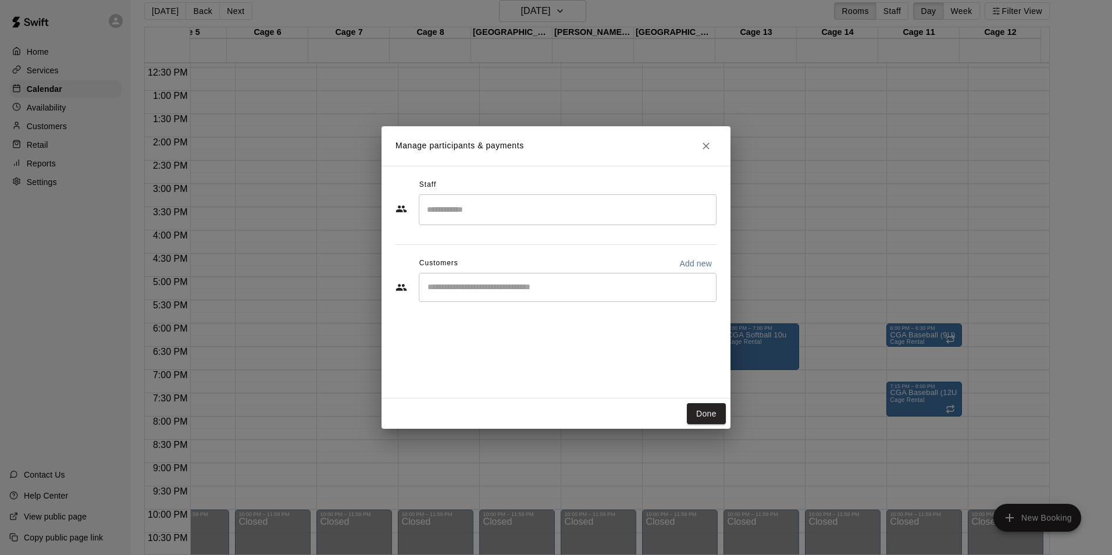
drag, startPoint x: 716, startPoint y: 416, endPoint x: 794, endPoint y: 364, distance: 93.9
click at [715, 416] on button "Done" at bounding box center [706, 414] width 39 height 22
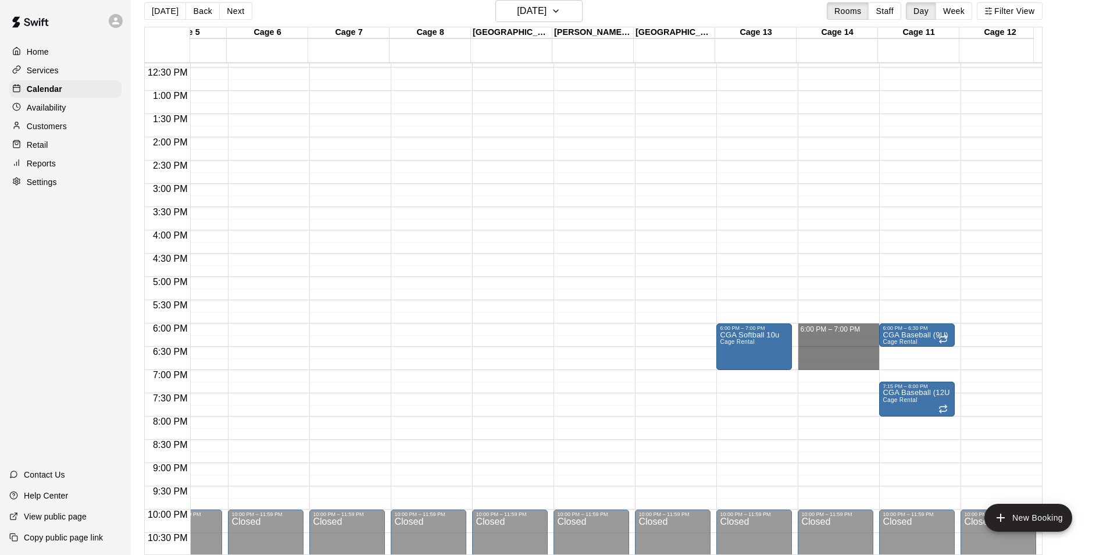
drag, startPoint x: 827, startPoint y: 324, endPoint x: 823, endPoint y: 365, distance: 41.0
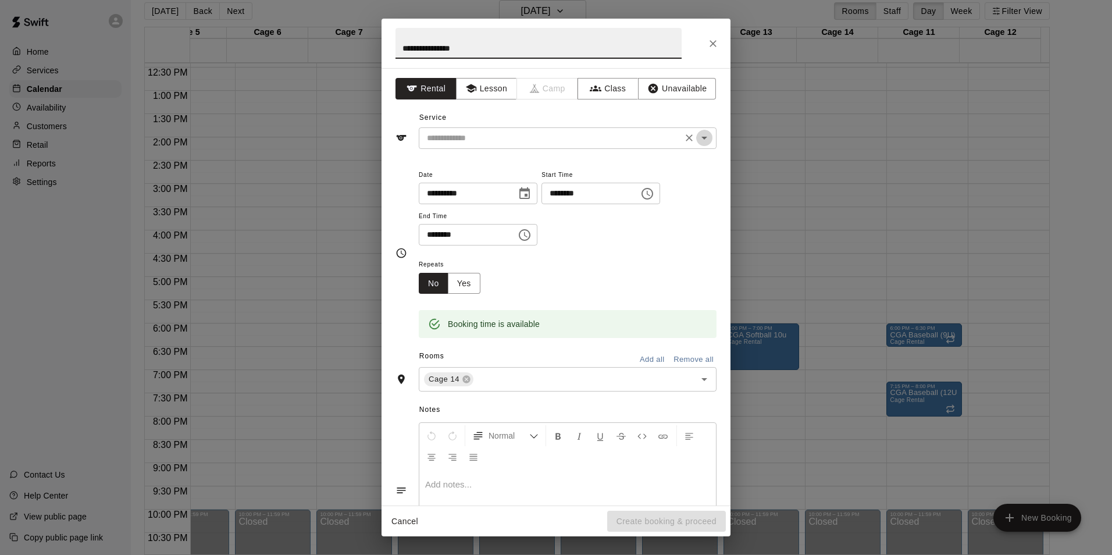
click at [701, 138] on icon "Open" at bounding box center [704, 138] width 6 height 3
type input "**********"
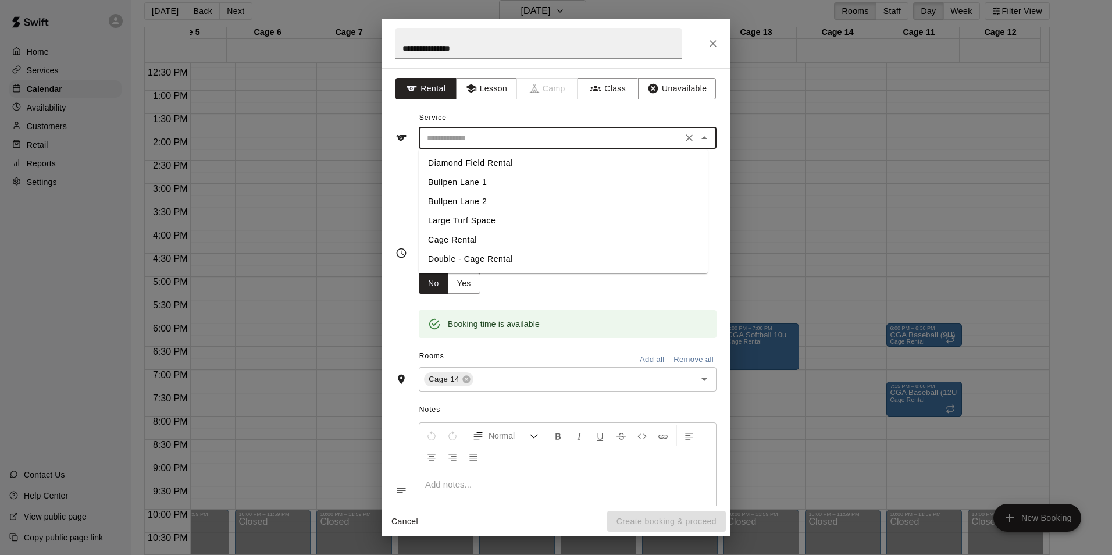
click at [452, 240] on li "Cage Rental" at bounding box center [563, 239] width 289 height 19
type input "**********"
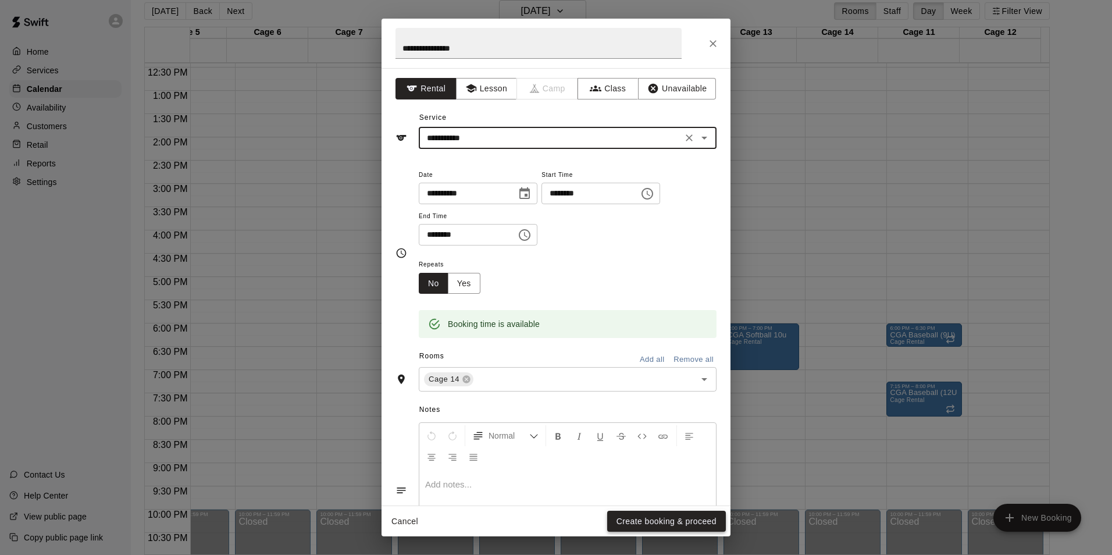
click at [659, 525] on button "Create booking & proceed" at bounding box center [666, 522] width 119 height 22
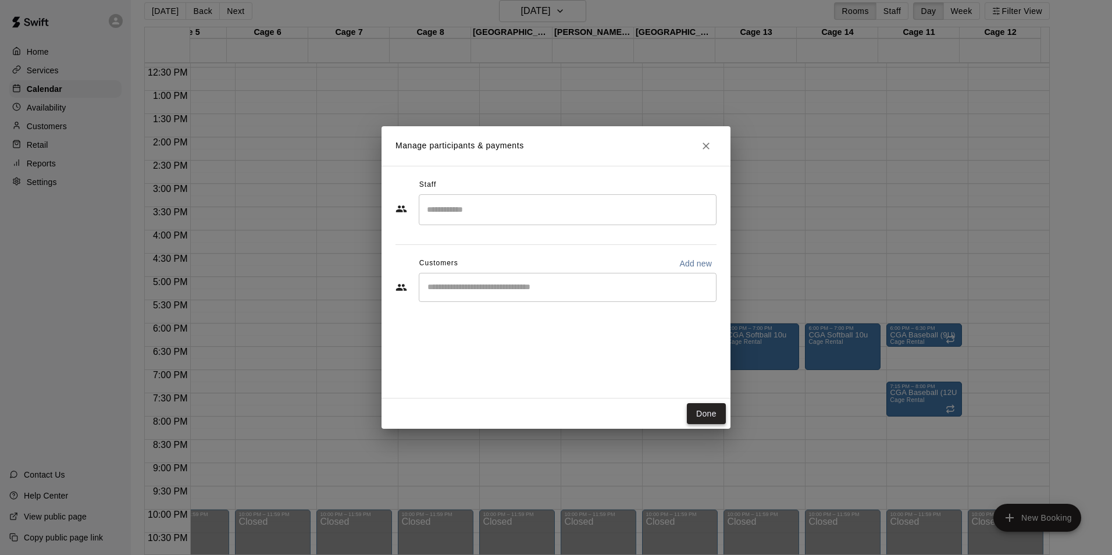
click at [708, 411] on button "Done" at bounding box center [706, 414] width 39 height 22
